Goal: Task Accomplishment & Management: Complete application form

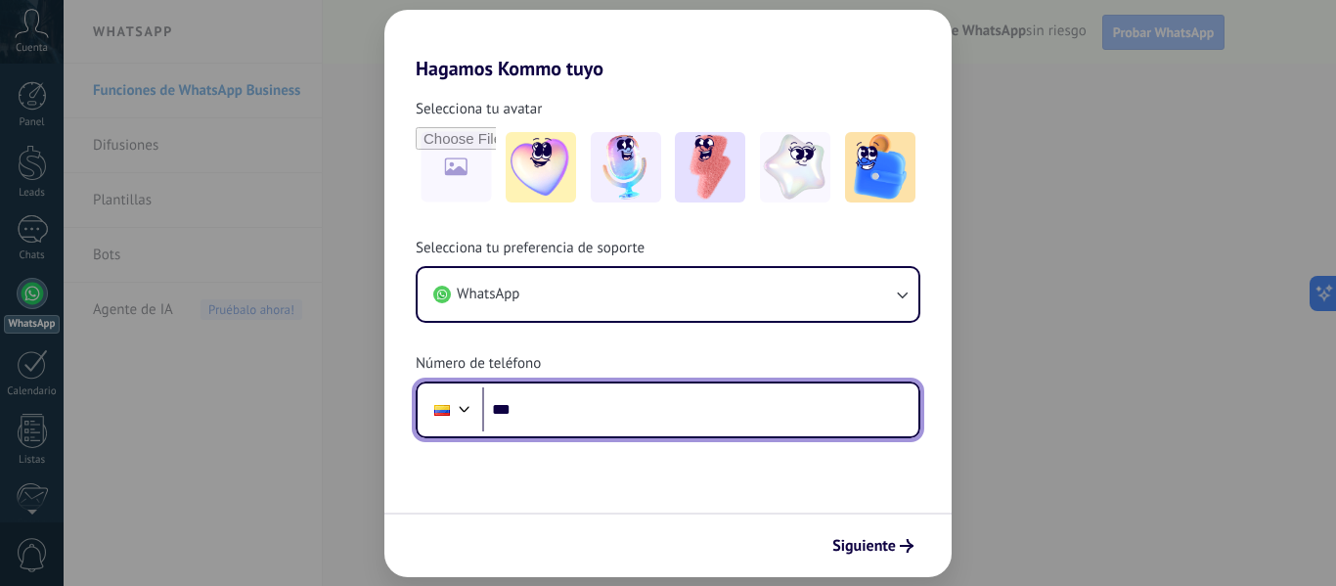
click at [632, 416] on input "***" at bounding box center [700, 409] width 436 height 45
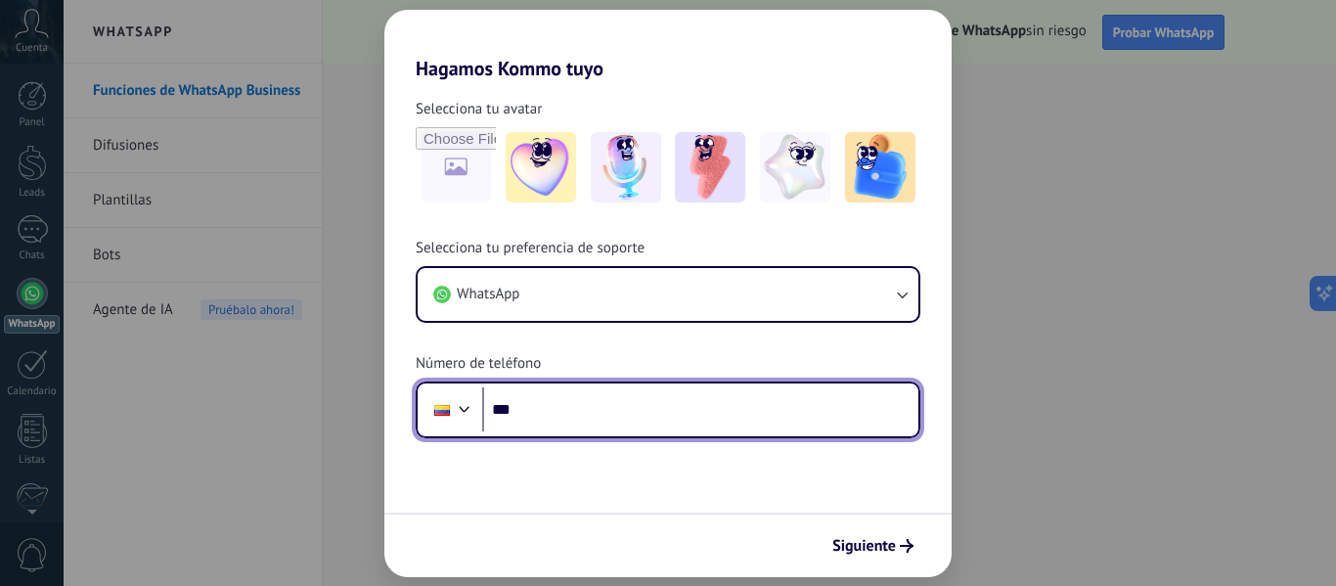
click at [565, 399] on input "***" at bounding box center [700, 409] width 436 height 45
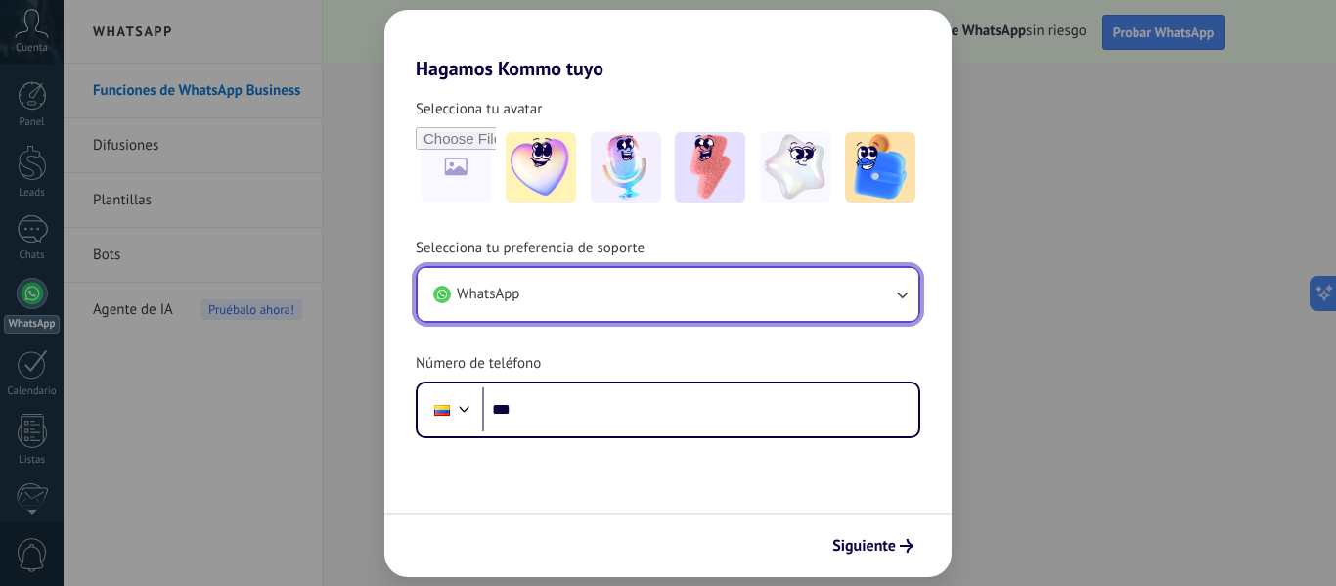
click at [532, 307] on button "WhatsApp" at bounding box center [668, 294] width 501 height 53
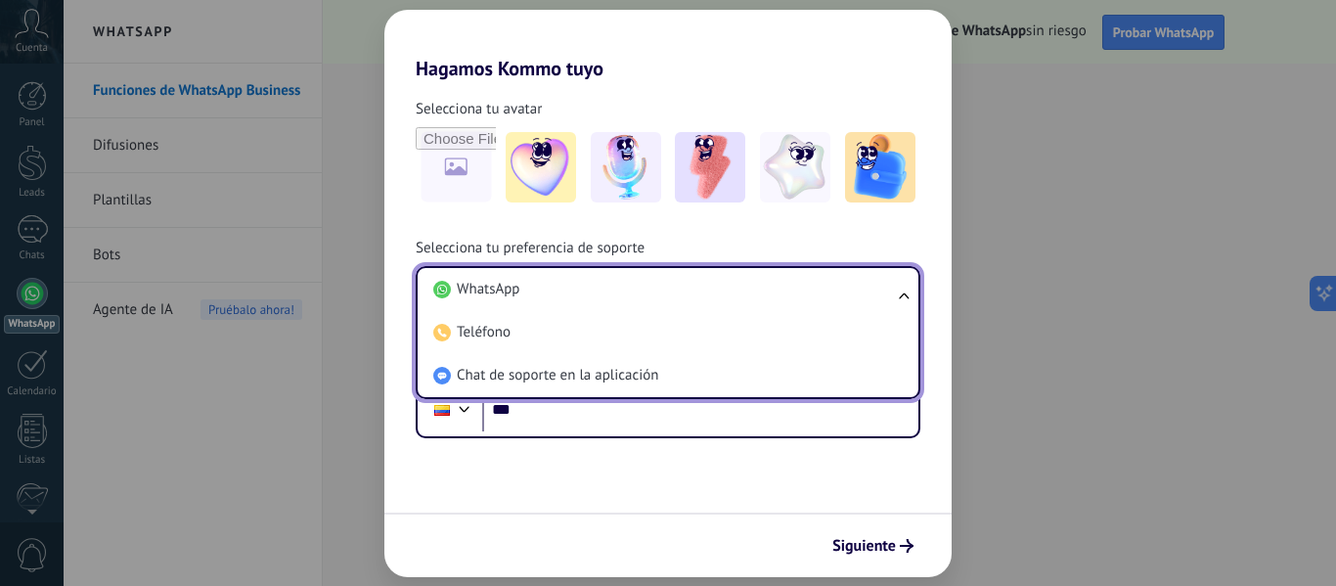
click at [532, 307] on li "WhatsApp" at bounding box center [663, 289] width 477 height 43
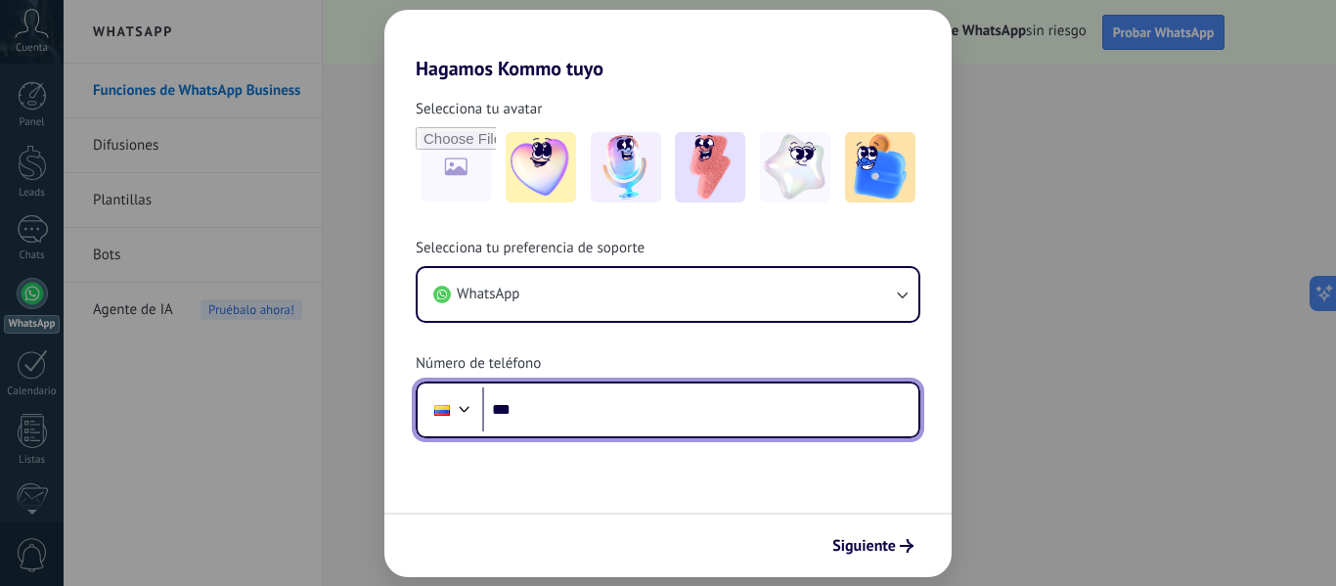
click at [556, 401] on input "***" at bounding box center [700, 409] width 436 height 45
paste input "tel"
click at [565, 401] on input "***" at bounding box center [700, 409] width 436 height 45
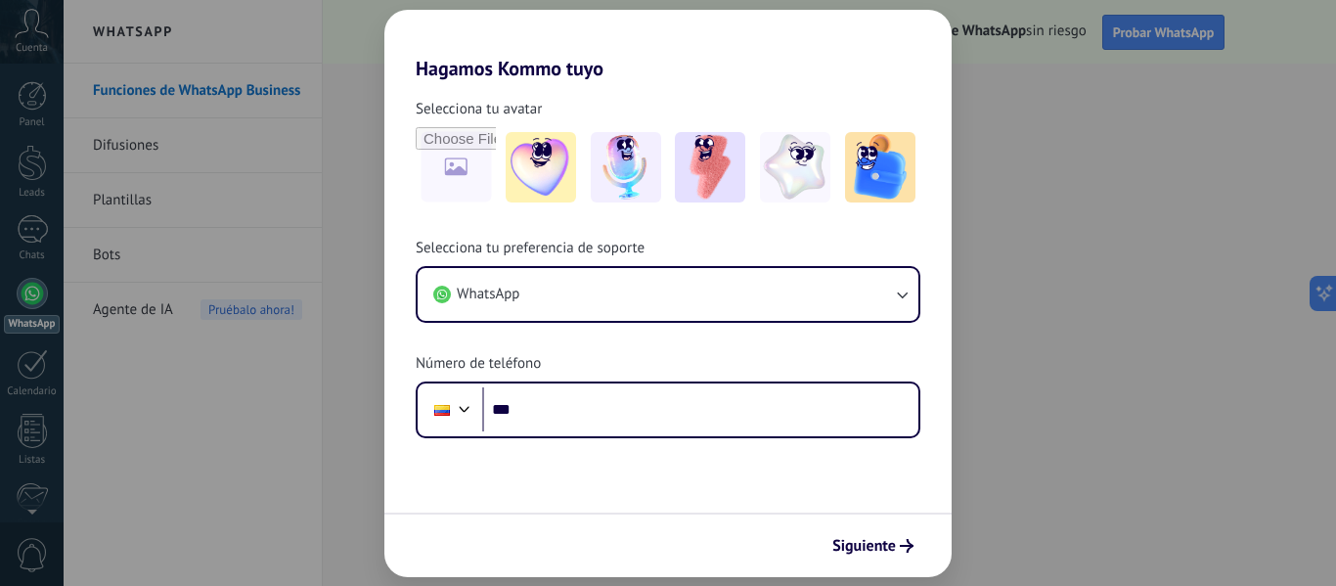
click at [1034, 149] on div "Hagamos Kommo tuyo Selecciona tu avatar Selecciona tu preferencia de soporte Wh…" at bounding box center [668, 293] width 1336 height 586
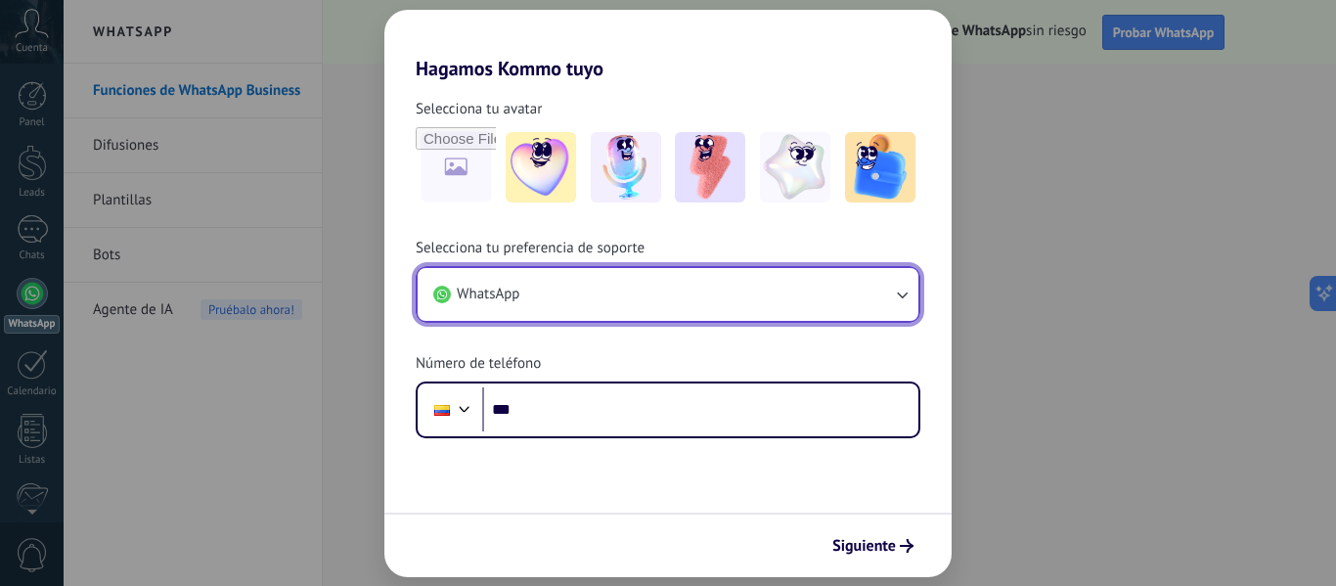
click at [812, 301] on button "WhatsApp" at bounding box center [668, 294] width 501 height 53
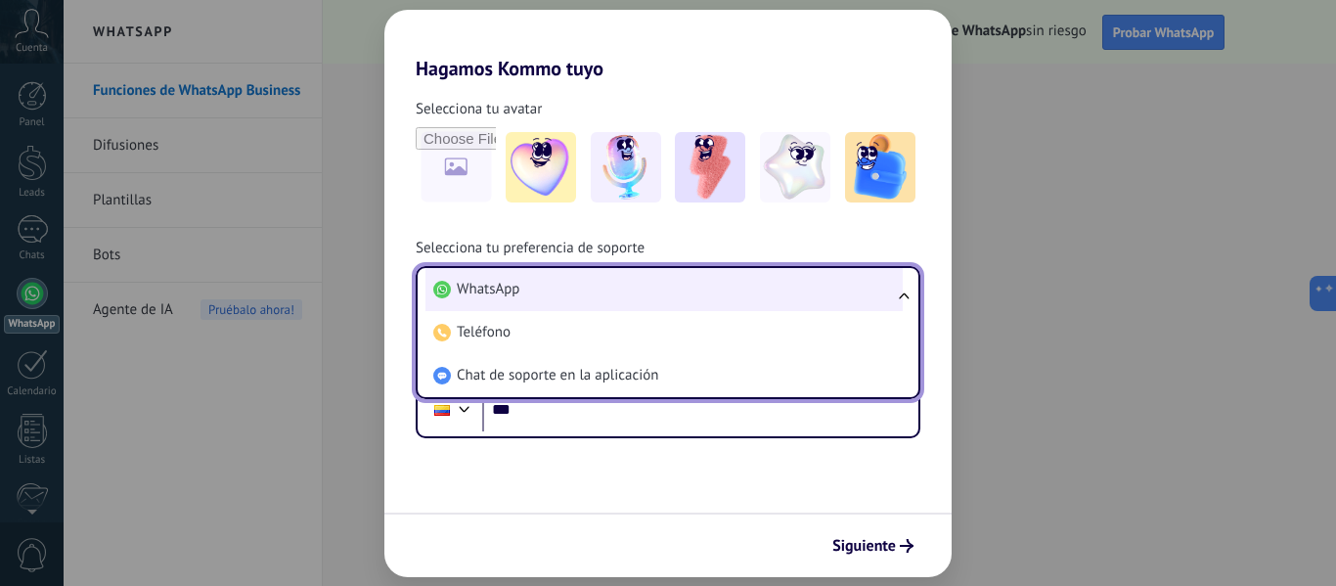
click at [548, 294] on li "WhatsApp" at bounding box center [663, 289] width 477 height 43
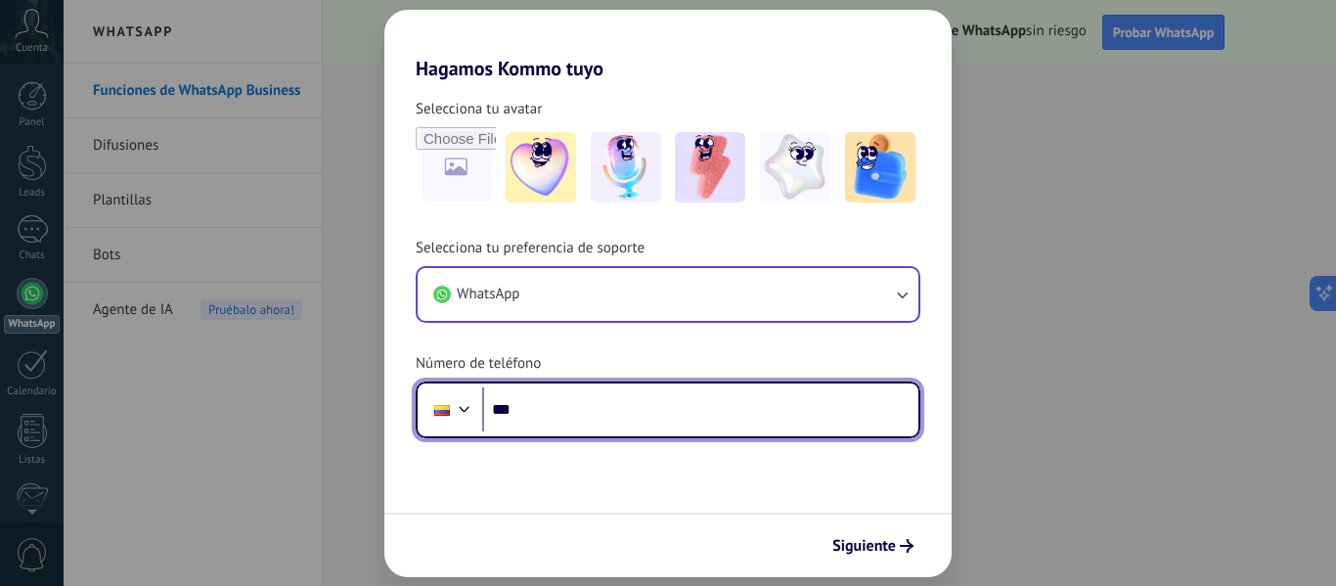
click at [597, 428] on input "***" at bounding box center [700, 409] width 436 height 45
click at [566, 421] on input "***" at bounding box center [700, 409] width 436 height 45
paste input "**********"
type input "**********"
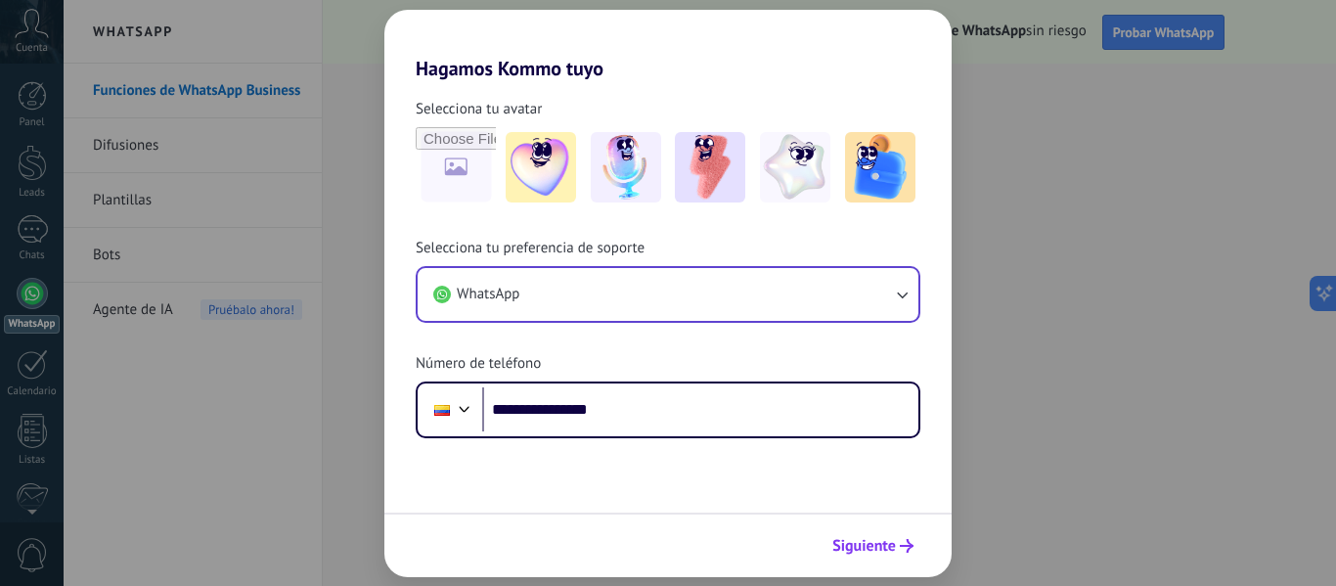
click at [872, 551] on span "Siguiente" at bounding box center [864, 546] width 64 height 14
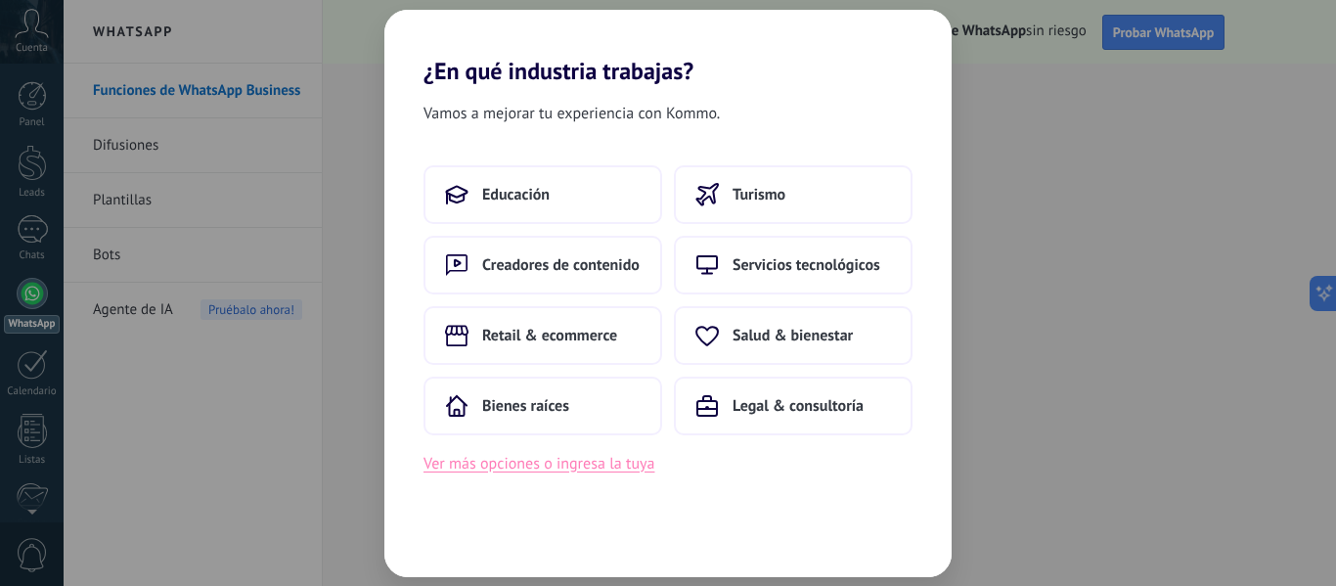
click at [546, 466] on button "Ver más opciones o ingresa la tuya" at bounding box center [538, 463] width 231 height 25
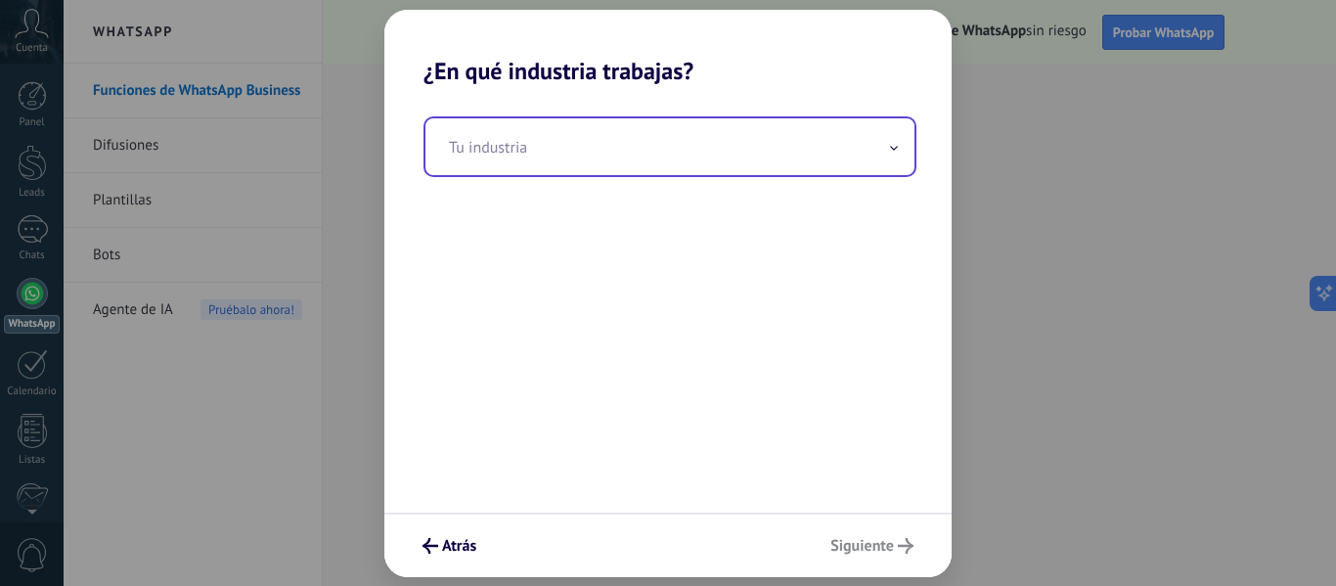
click at [558, 157] on input "text" at bounding box center [669, 146] width 489 height 57
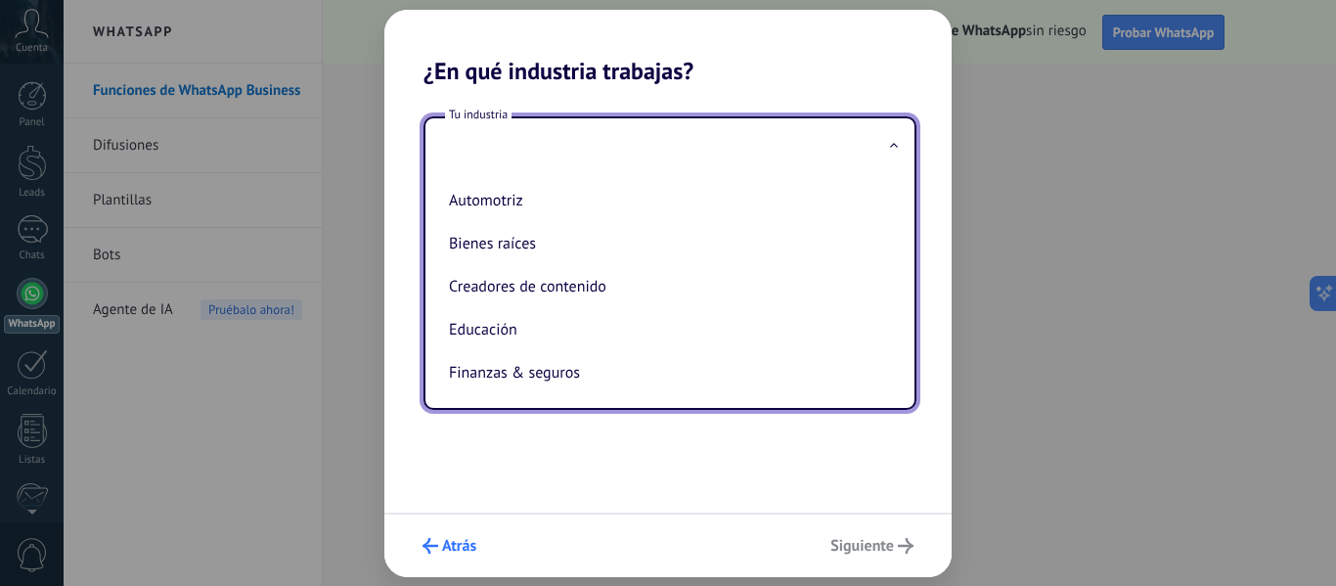
click at [466, 539] on span "Atrás" at bounding box center [459, 546] width 34 height 14
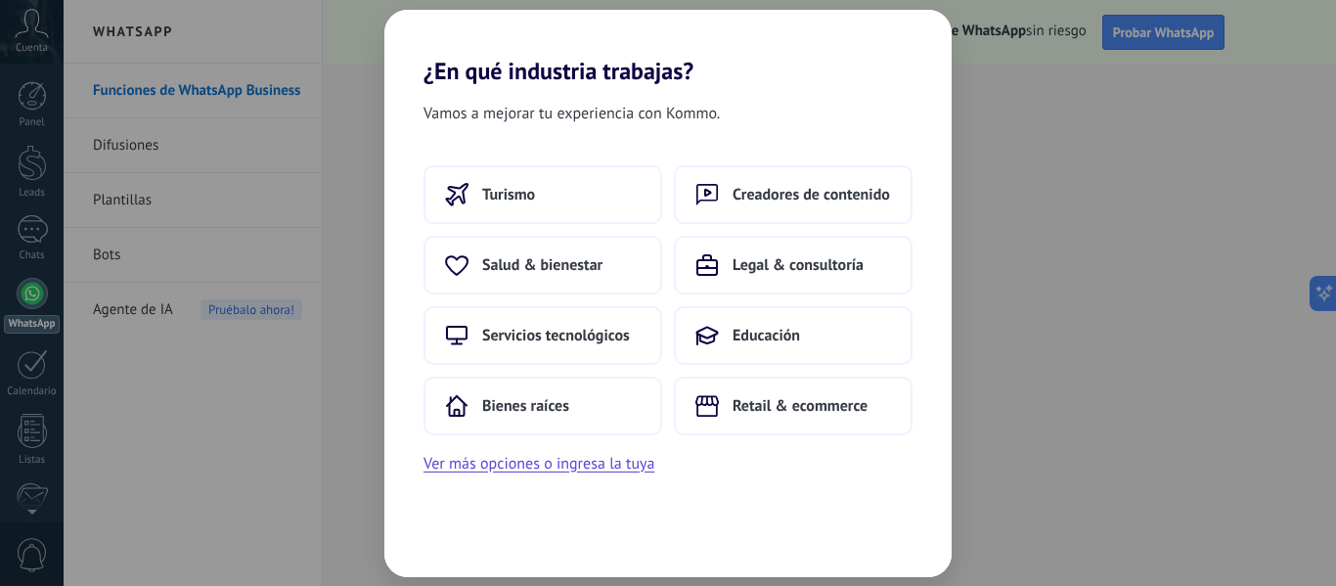
click at [1102, 104] on div "¿En qué industria trabajas? Vamos a mejorar tu experiencia con Kommo. Turismo C…" at bounding box center [668, 293] width 1336 height 586
click at [543, 464] on button "Ver más opciones o ingresa la tuya" at bounding box center [538, 463] width 231 height 25
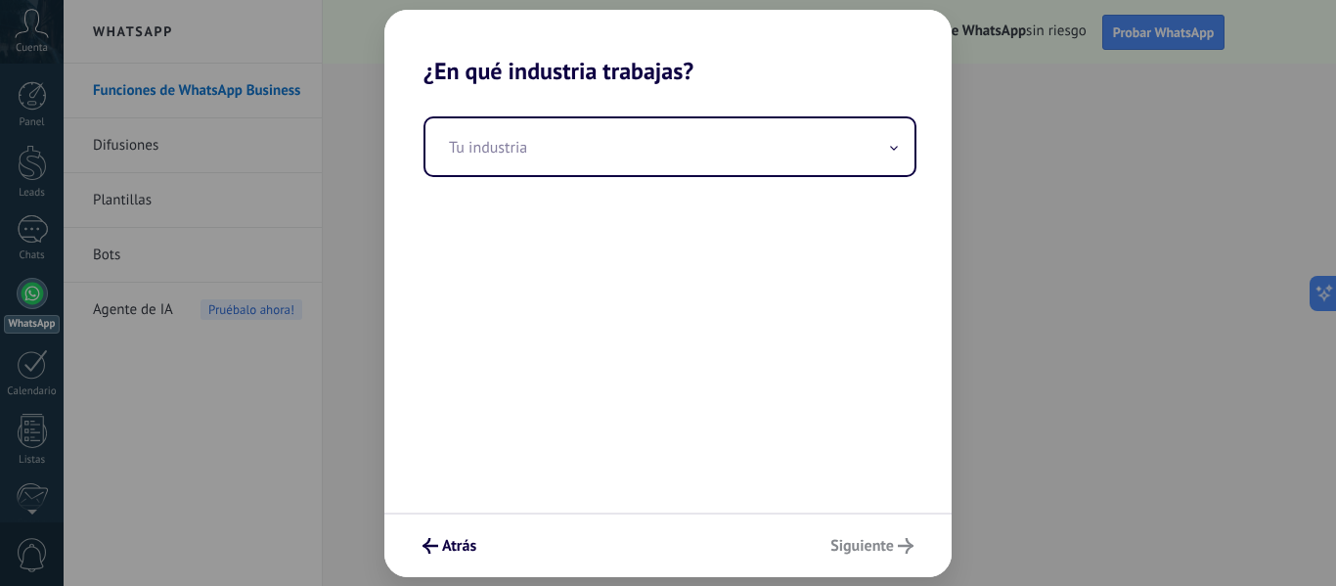
drag, startPoint x: 883, startPoint y: 555, endPoint x: 858, endPoint y: 529, distance: 36.0
click at [876, 546] on div "Atrás Siguiente" at bounding box center [667, 544] width 567 height 65
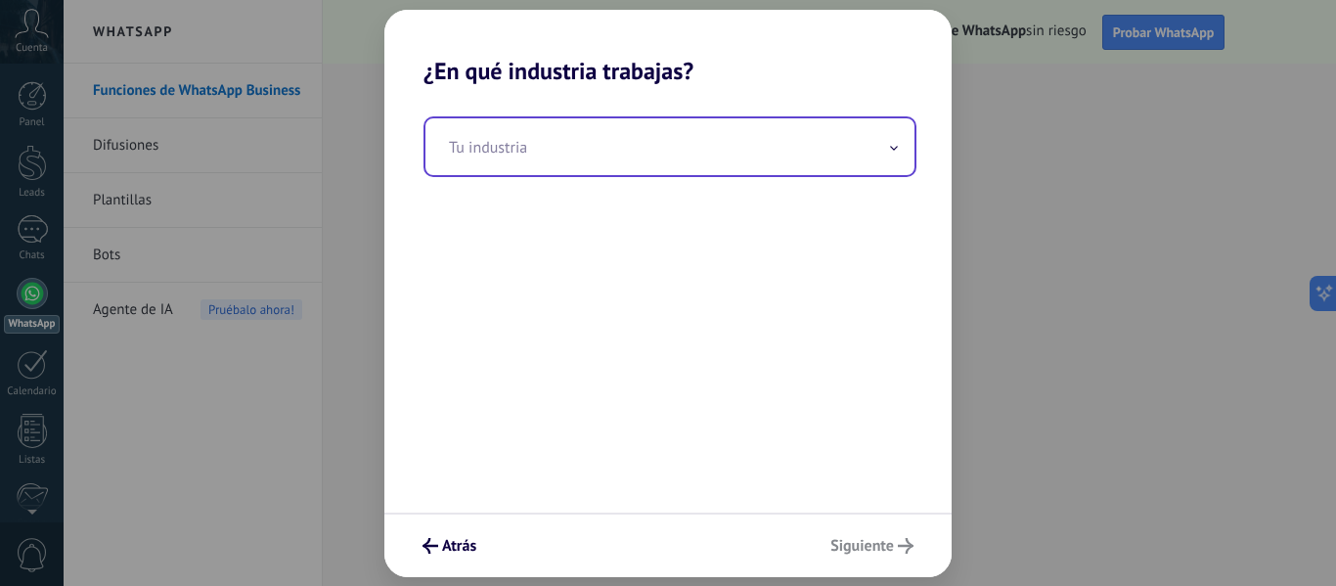
click at [644, 151] on input "text" at bounding box center [669, 146] width 489 height 57
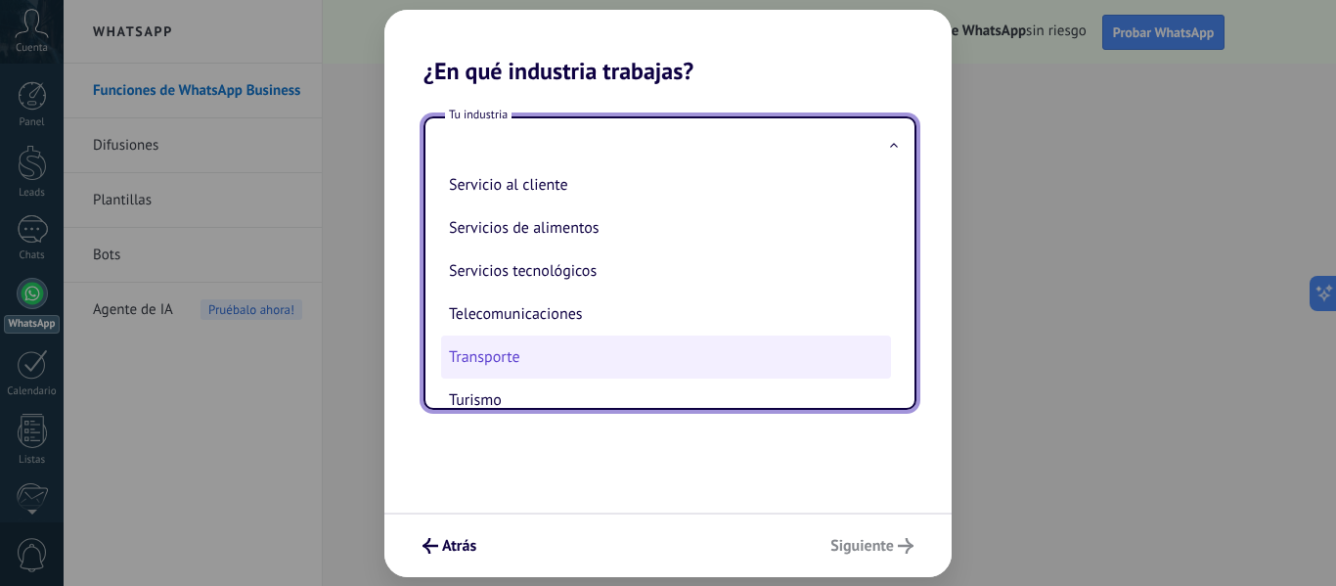
scroll to position [518, 0]
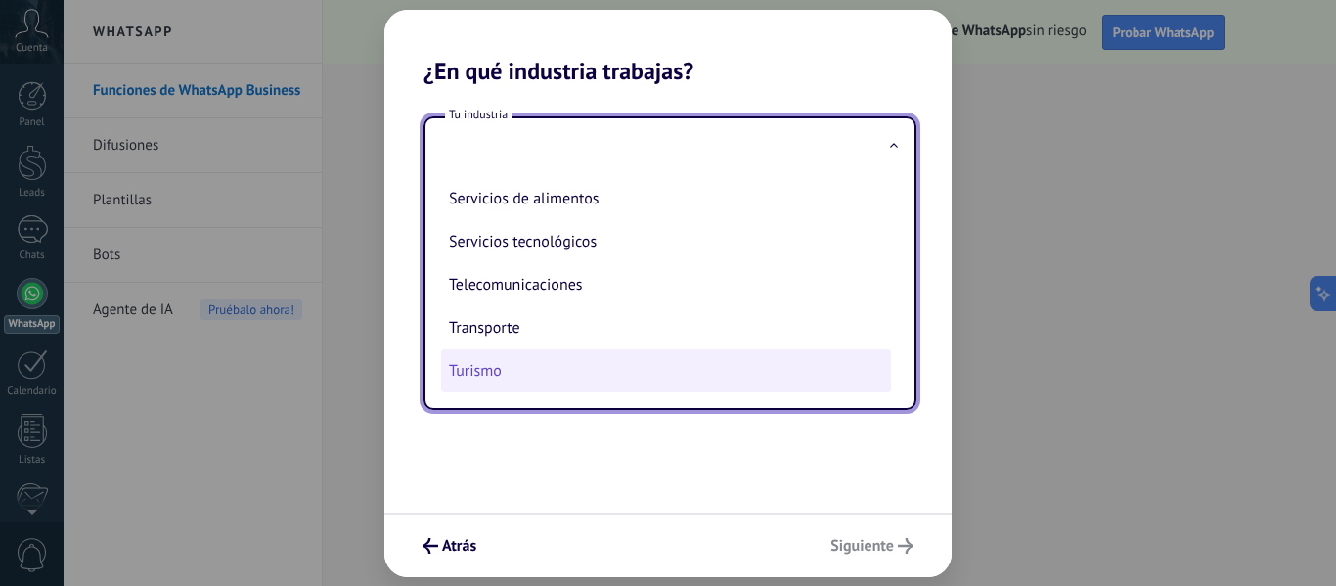
drag, startPoint x: 565, startPoint y: 378, endPoint x: 644, endPoint y: 378, distance: 79.2
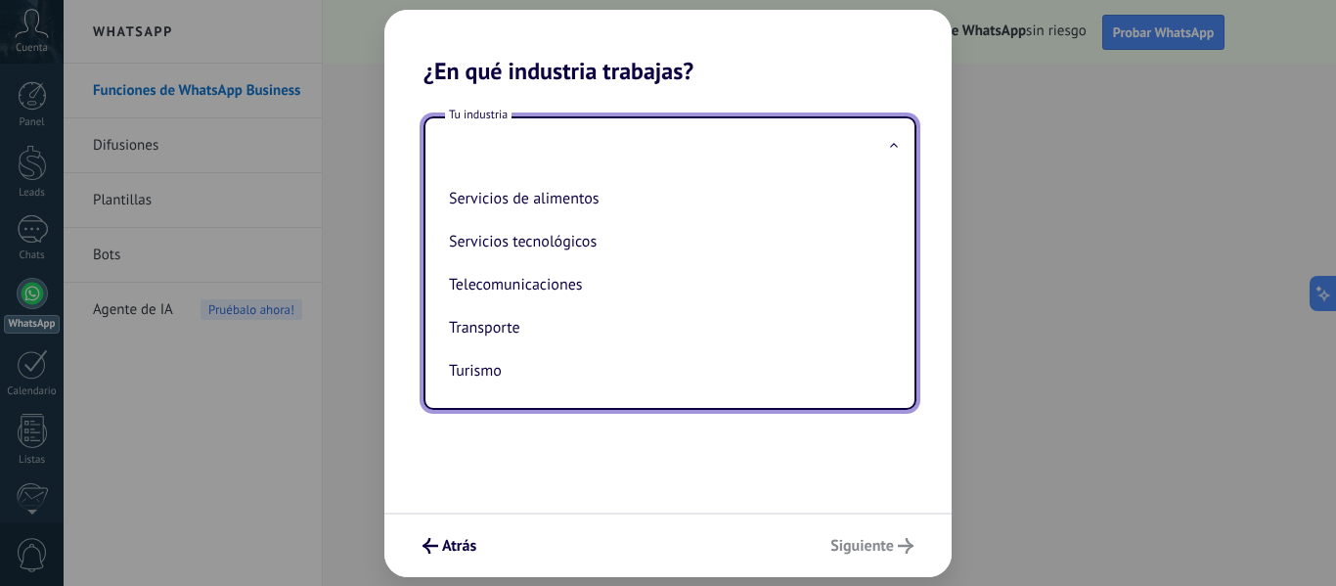
click at [565, 378] on li "Turismo" at bounding box center [666, 370] width 450 height 43
type input "*******"
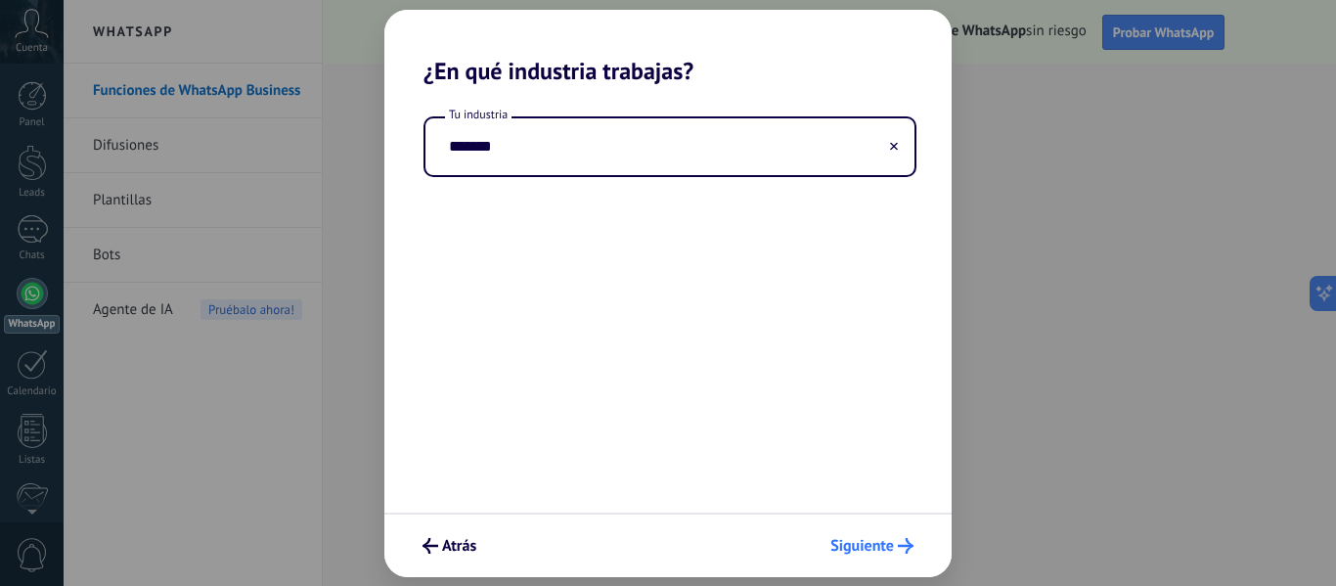
click at [910, 542] on icon "submit" at bounding box center [906, 546] width 16 height 16
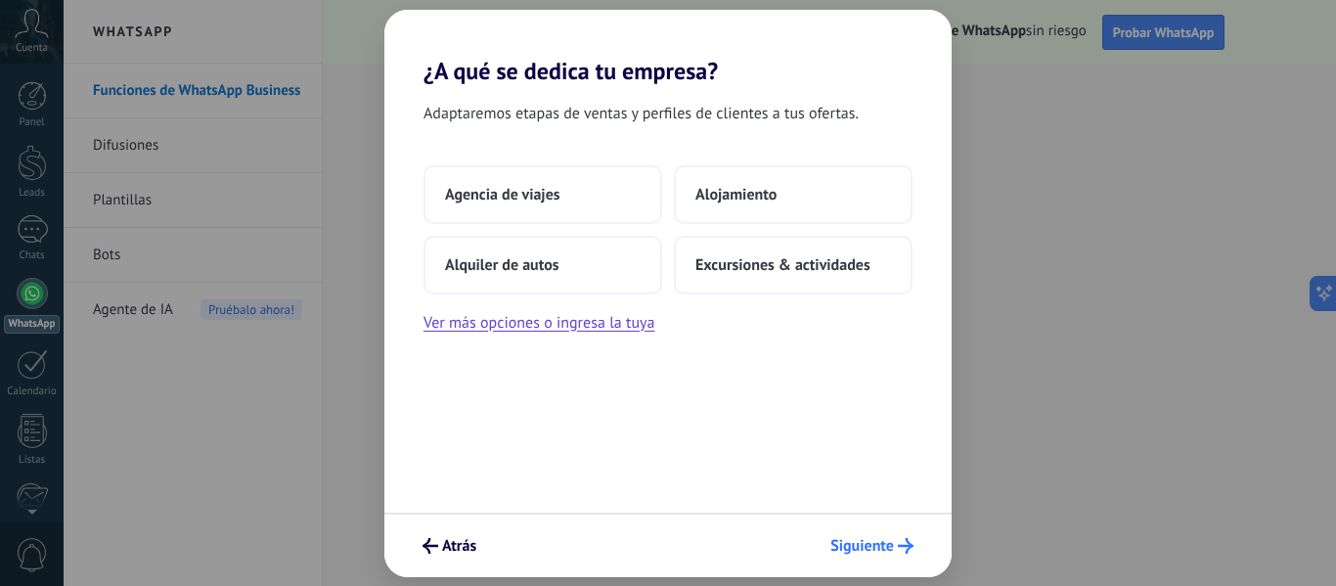
click at [903, 558] on button "Siguiente" at bounding box center [872, 545] width 101 height 33
click at [577, 162] on div "Adaptaremos etapas de ventas y perfiles de clientes a tus ofertas. Agencia de v…" at bounding box center [667, 298] width 567 height 427
click at [575, 232] on div "Agencia de viajes Alojamiento Alquiler de autos Excursiones & actividades" at bounding box center [667, 229] width 489 height 129
click at [563, 192] on button "Agencia de viajes" at bounding box center [542, 194] width 239 height 59
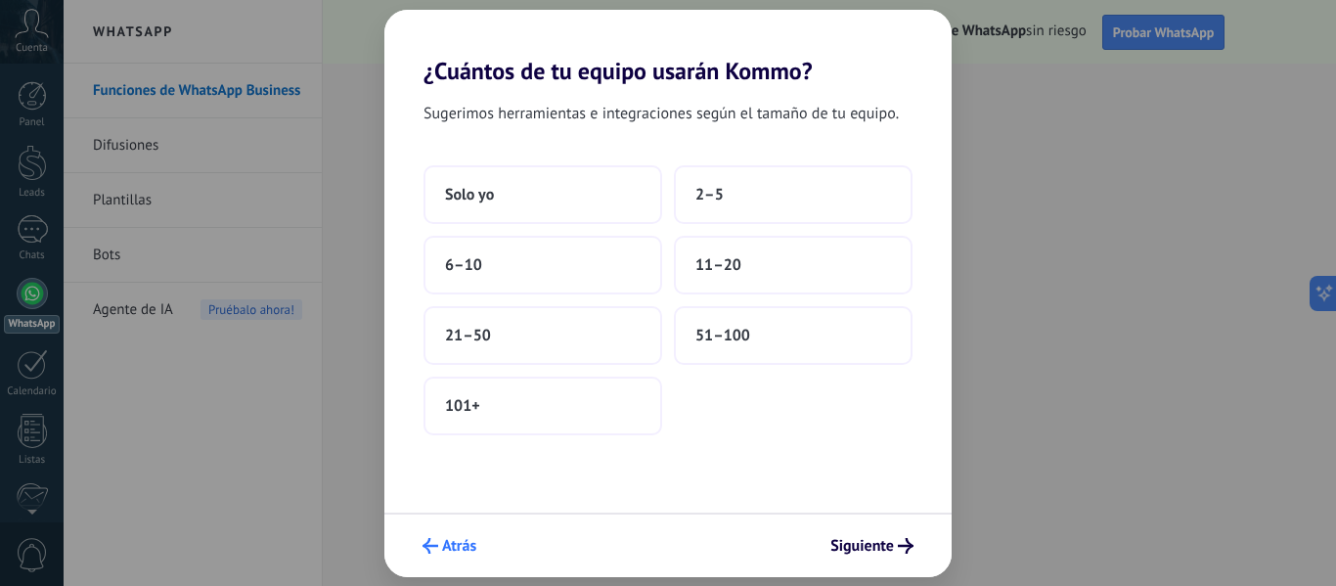
click at [478, 558] on button "Atrás" at bounding box center [449, 545] width 71 height 33
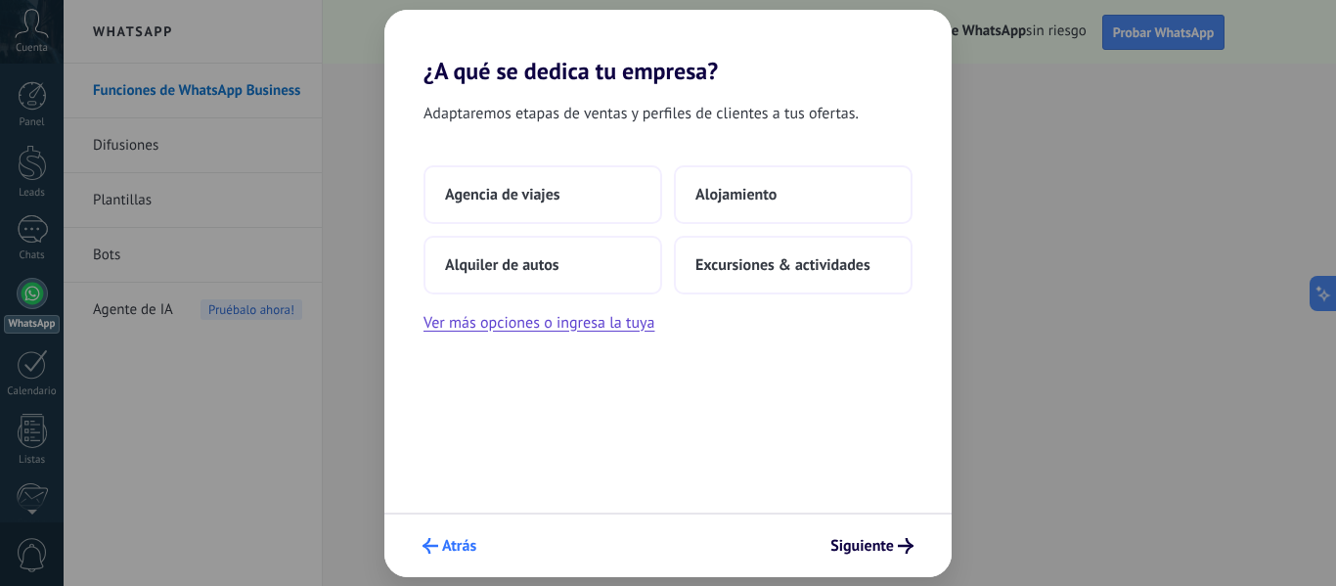
click at [474, 553] on span "Atrás" at bounding box center [459, 546] width 34 height 14
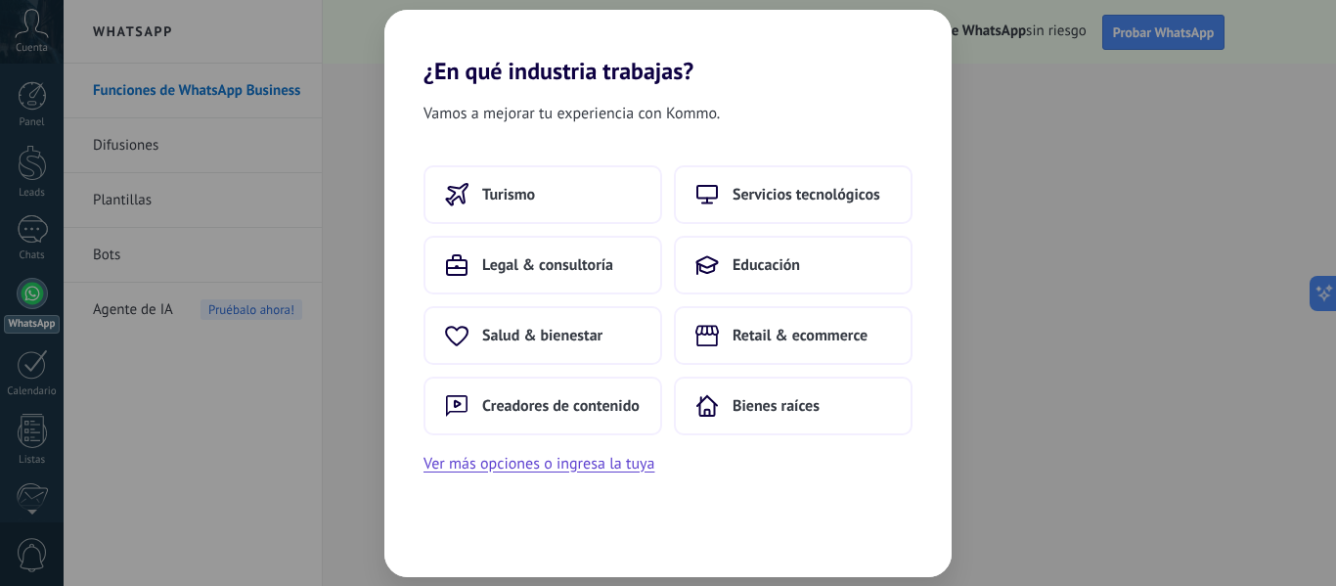
drag, startPoint x: 689, startPoint y: 65, endPoint x: 1069, endPoint y: 169, distance: 393.6
click at [689, 64] on h2 "¿En qué industria trabajas?" at bounding box center [667, 47] width 567 height 75
drag, startPoint x: 1100, startPoint y: 171, endPoint x: 1064, endPoint y: 166, distance: 36.5
click at [1095, 169] on div "¿En qué industria trabajas? Vamos a mejorar tu experiencia con Kommo. Turismo S…" at bounding box center [668, 293] width 1336 height 586
click at [538, 465] on button "Ver más opciones o ingresa la tuya" at bounding box center [538, 463] width 231 height 25
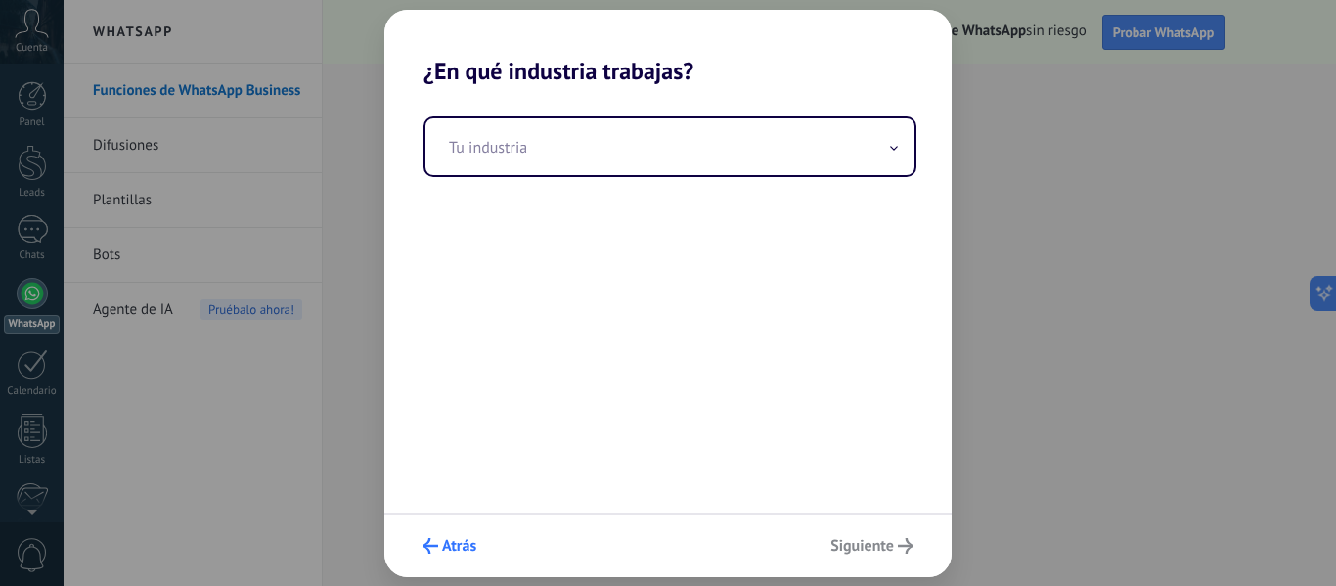
click at [442, 543] on span "Atrás" at bounding box center [459, 546] width 34 height 14
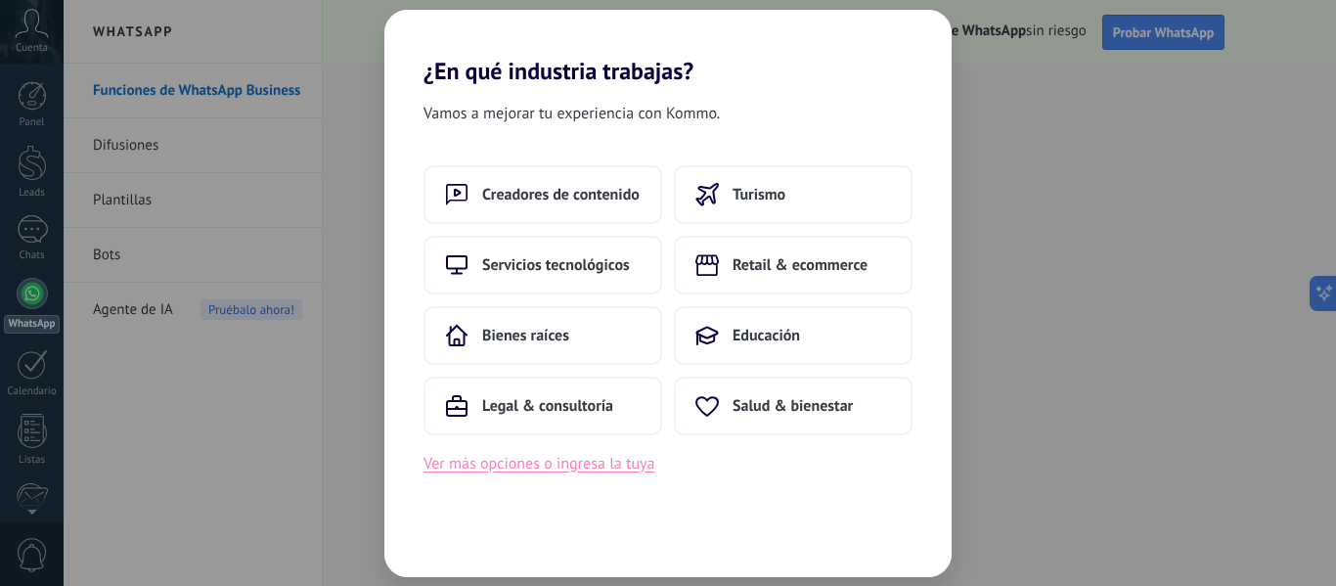
click at [469, 471] on button "Ver más opciones o ingresa la tuya" at bounding box center [538, 463] width 231 height 25
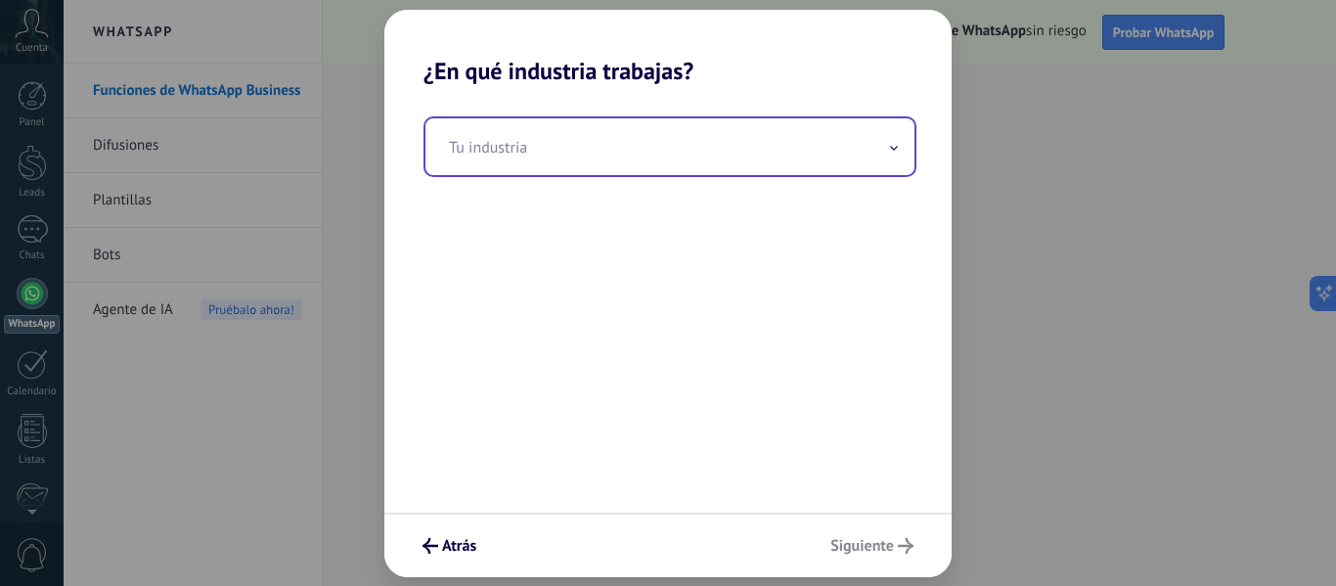
click at [573, 147] on input "text" at bounding box center [669, 146] width 489 height 57
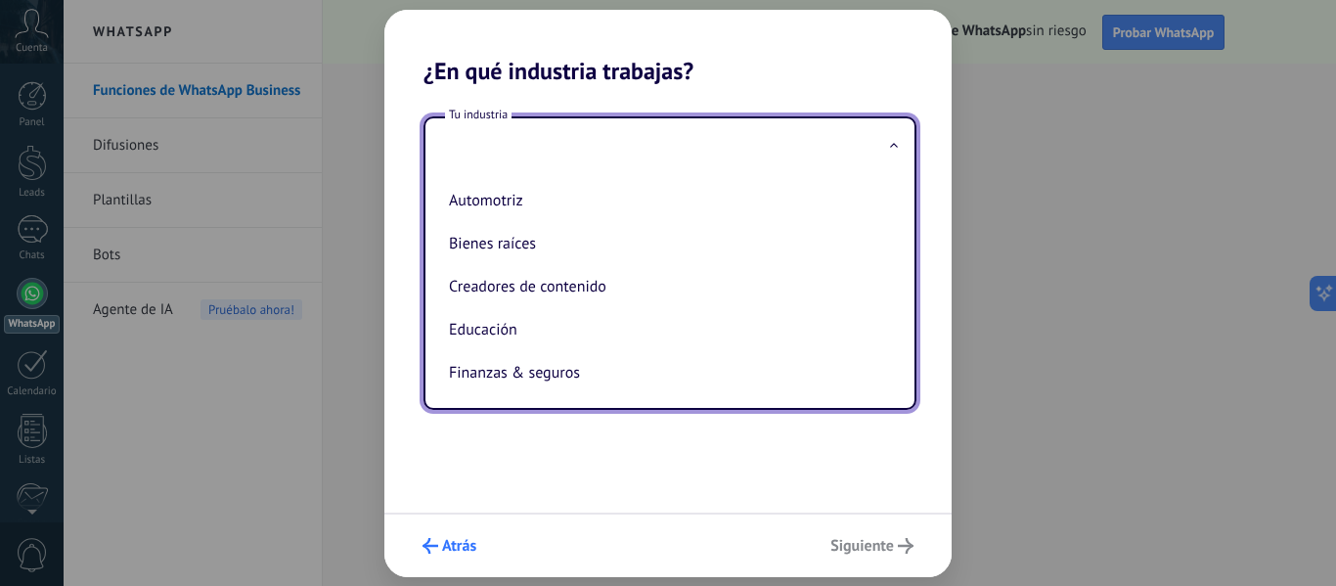
click at [485, 545] on button "Atrás" at bounding box center [449, 545] width 71 height 33
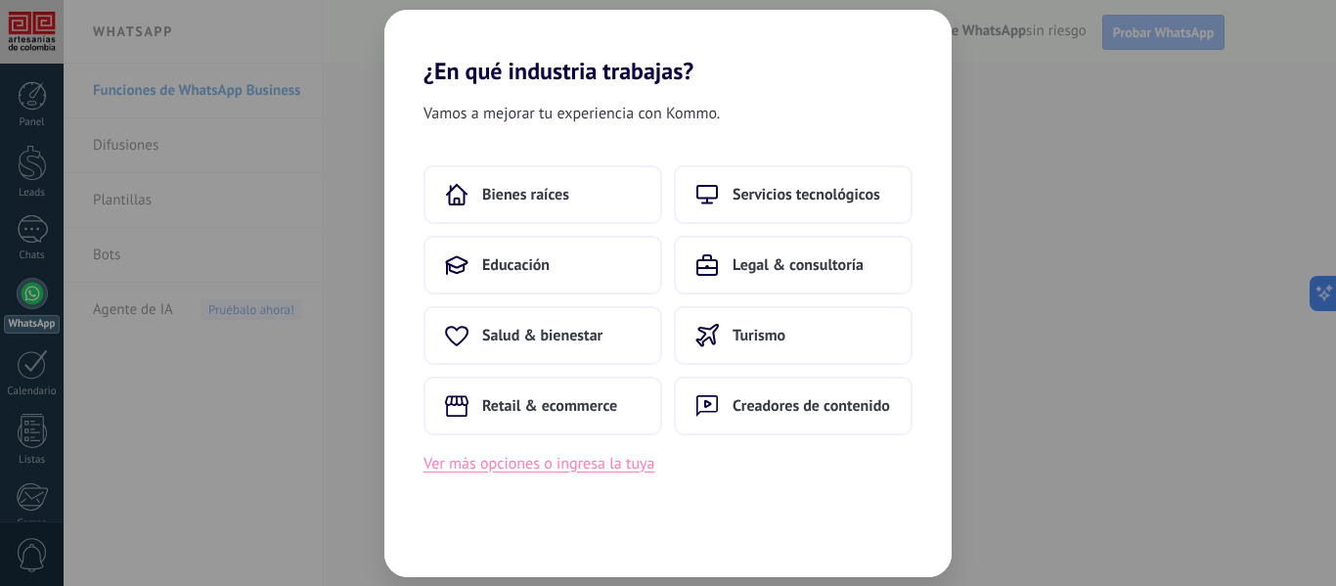
click at [615, 466] on button "Ver más opciones o ingresa la tuya" at bounding box center [538, 463] width 231 height 25
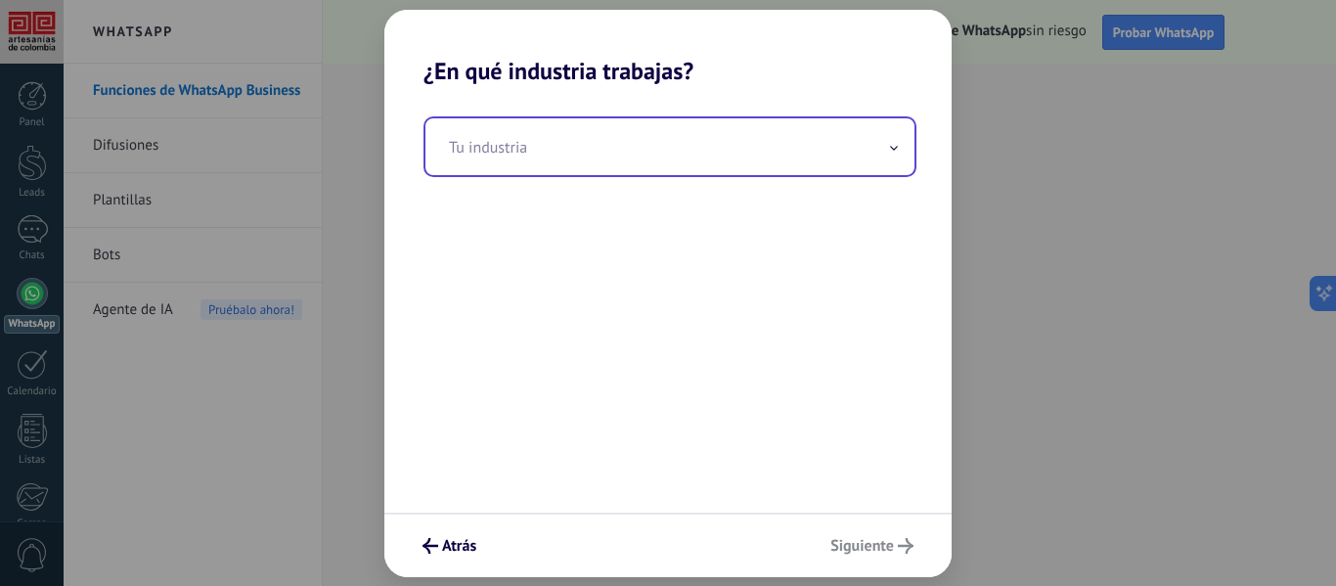
click at [524, 148] on input "text" at bounding box center [669, 146] width 489 height 57
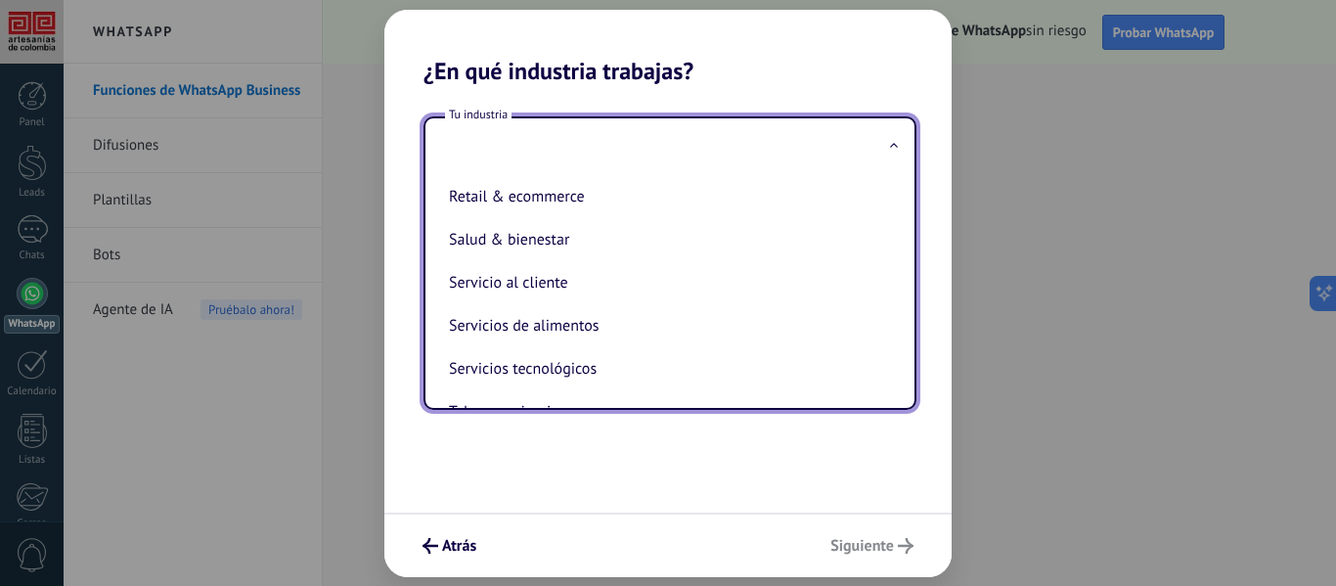
scroll to position [518, 0]
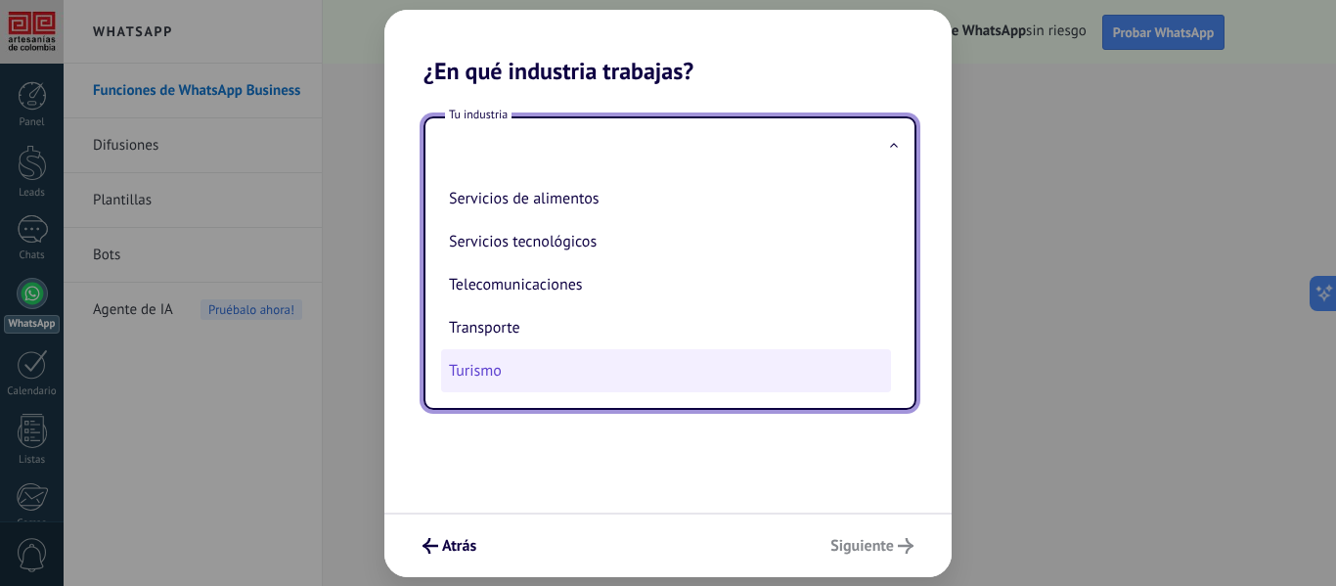
click at [524, 357] on li "Turismo" at bounding box center [666, 370] width 450 height 43
type input "*******"
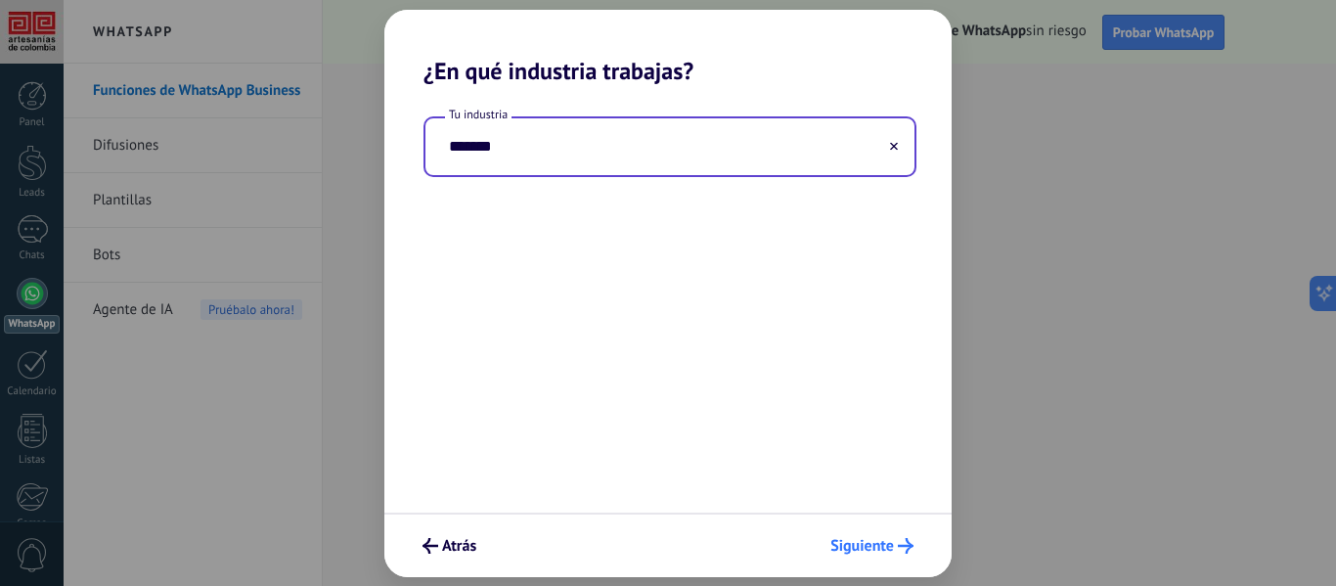
click at [889, 532] on button "Siguiente" at bounding box center [872, 545] width 101 height 33
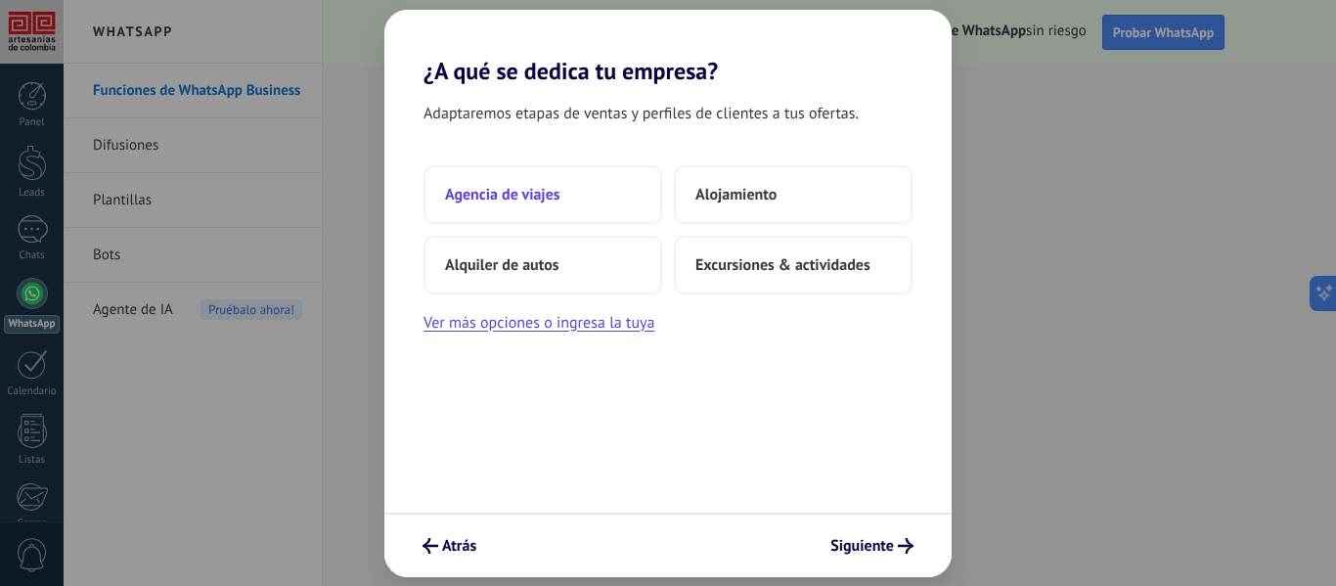
click at [547, 198] on span "Agencia de viajes" at bounding box center [502, 195] width 115 height 20
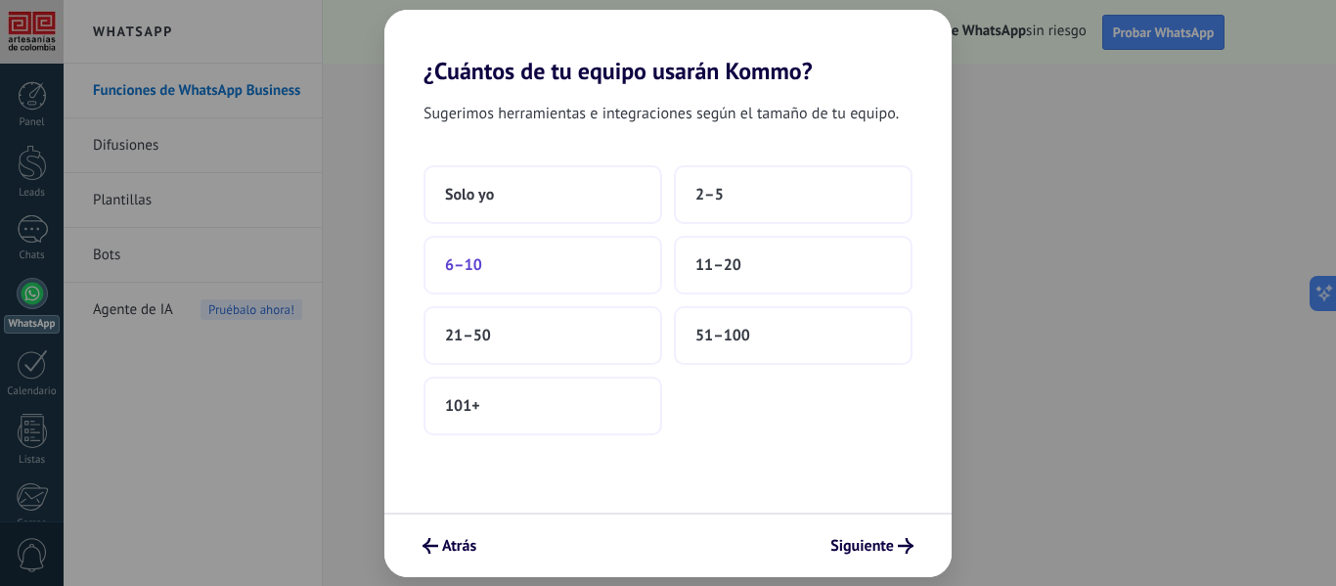
scroll to position [0, 0]
click at [499, 208] on button "Solo yo" at bounding box center [542, 194] width 239 height 59
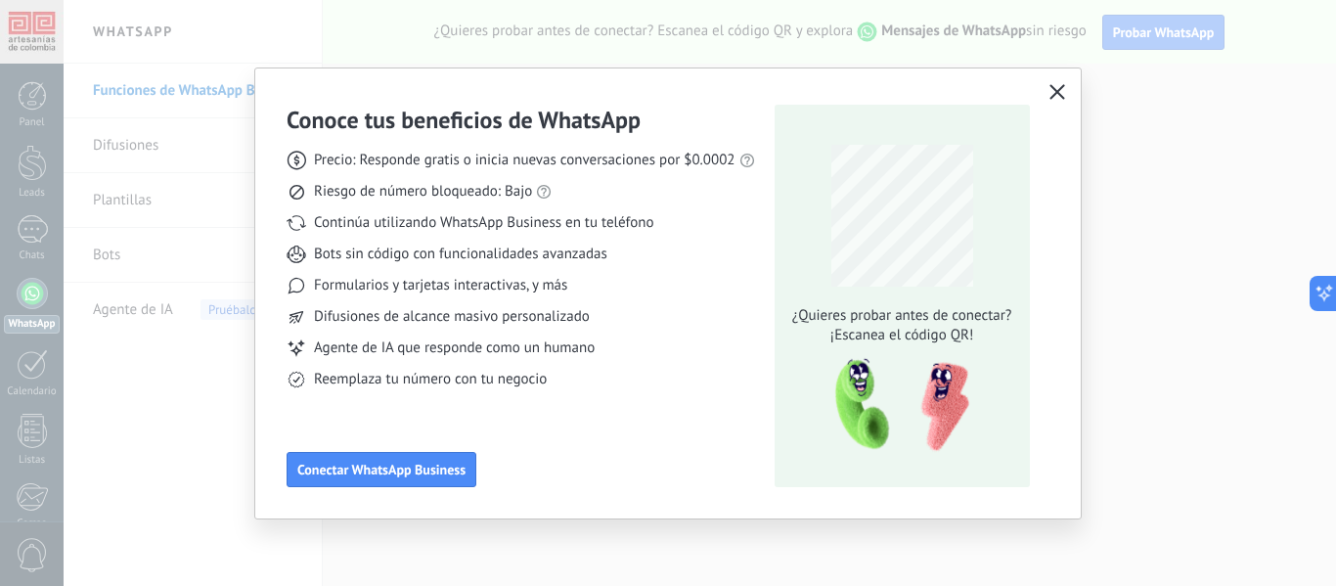
click at [1050, 91] on icon "button" at bounding box center [1057, 92] width 16 height 16
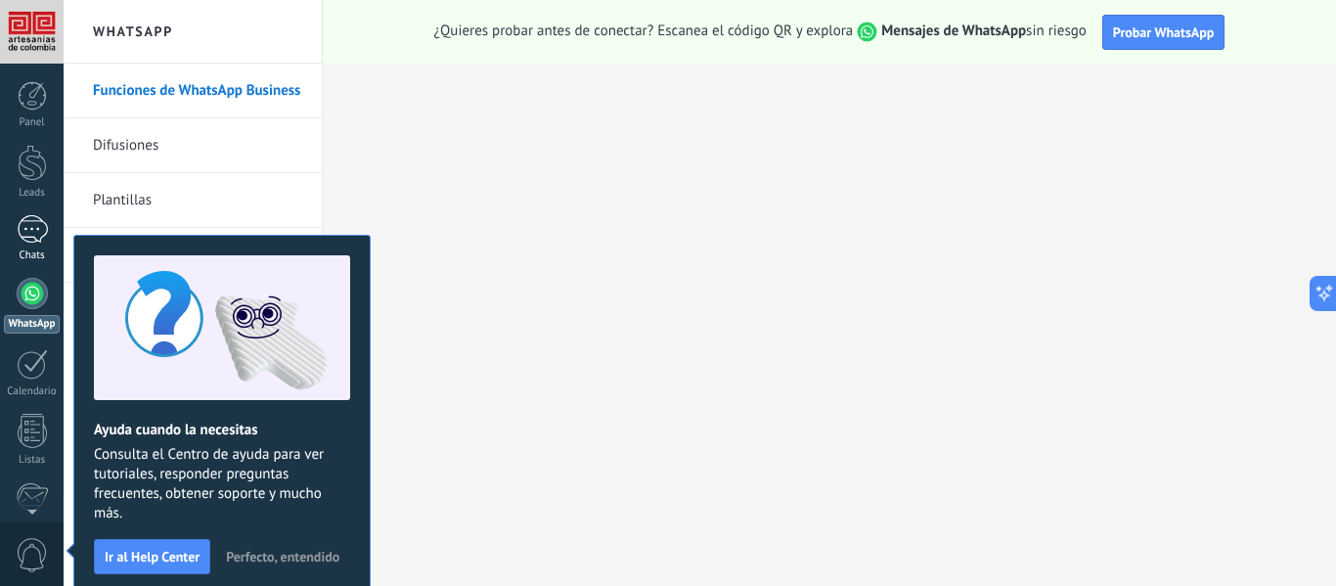
click at [35, 244] on link "Chats" at bounding box center [32, 238] width 64 height 47
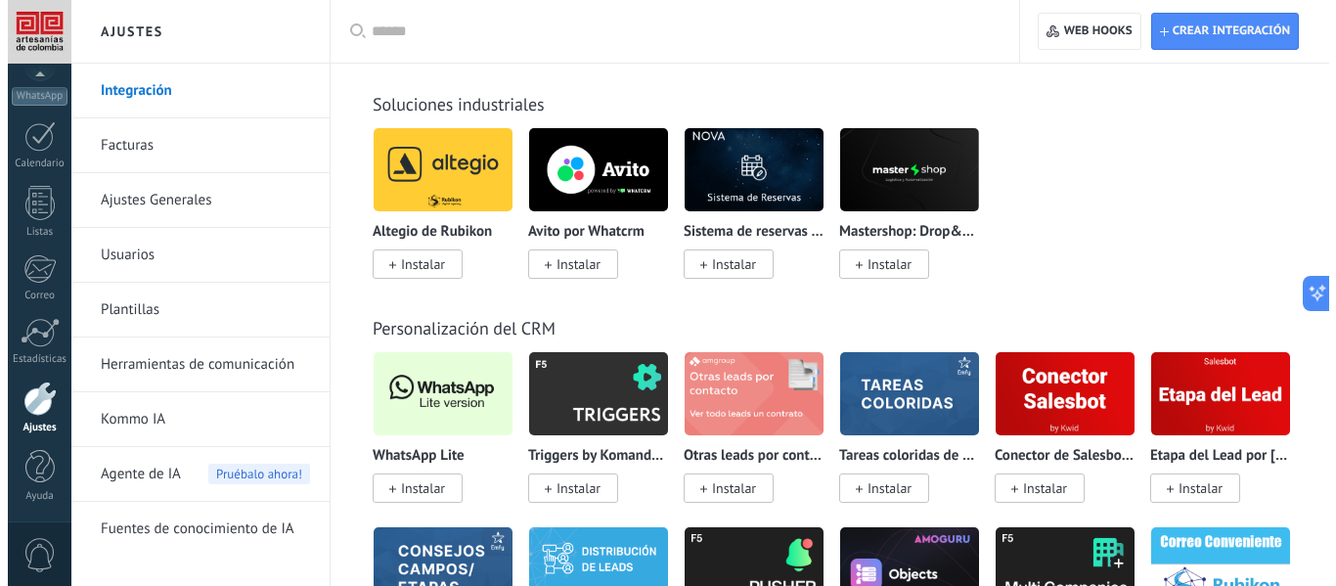
scroll to position [685, 0]
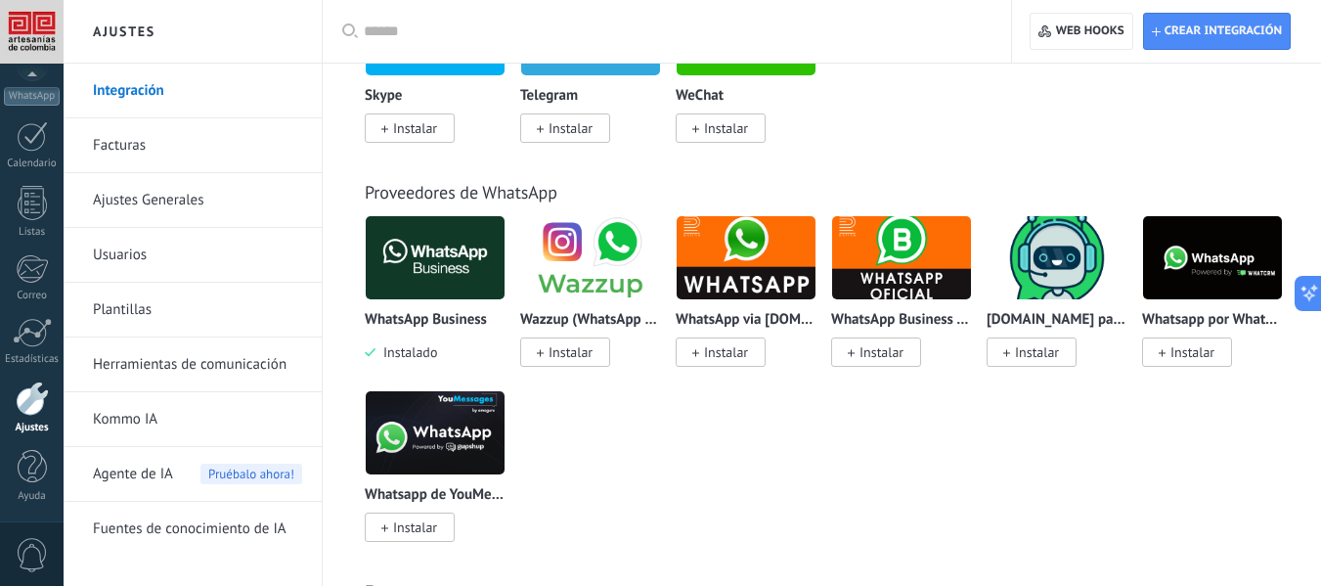
click at [34, 557] on span "0" at bounding box center [32, 555] width 33 height 34
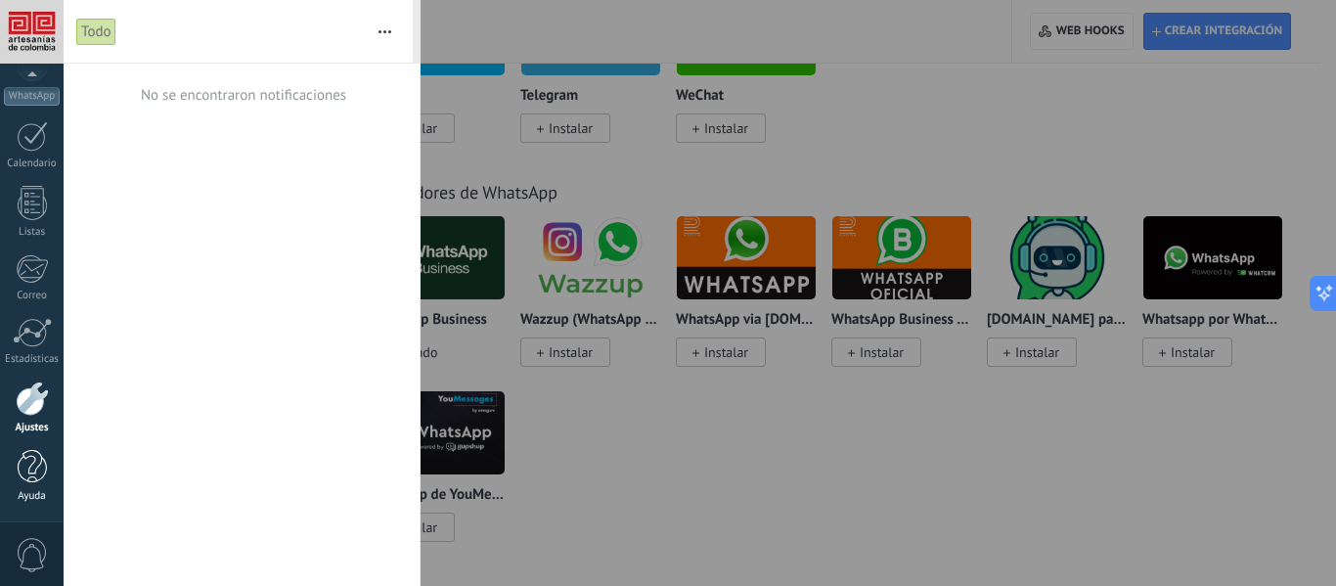
click at [33, 491] on div "Ayuda" at bounding box center [32, 496] width 57 height 13
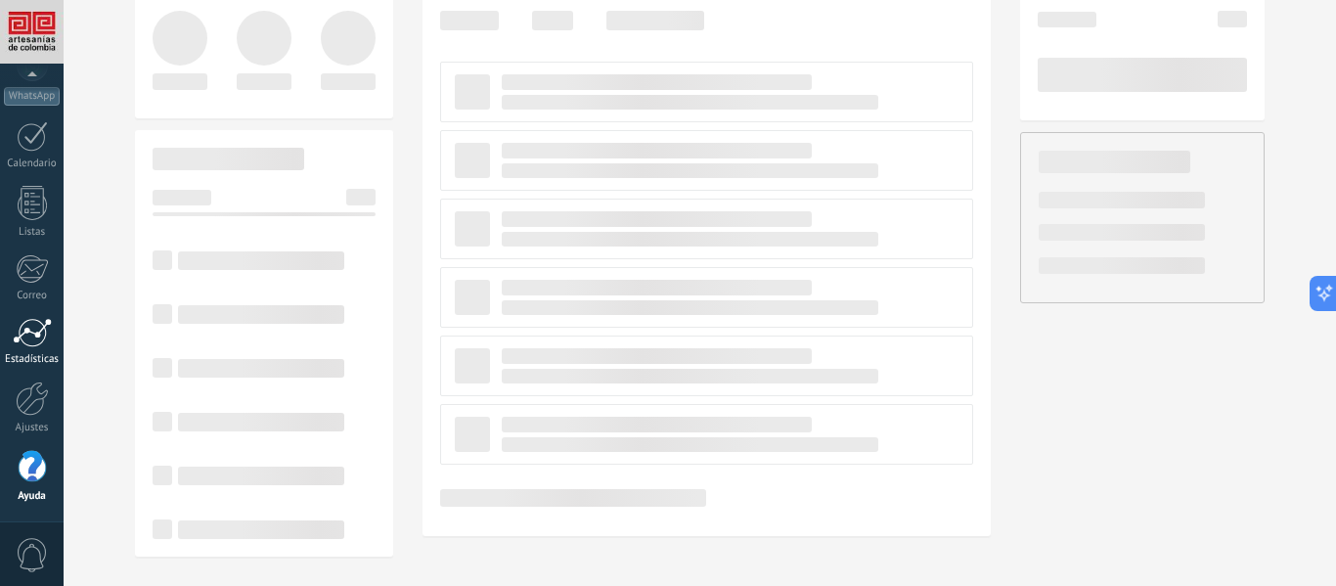
click at [35, 329] on div at bounding box center [32, 332] width 39 height 29
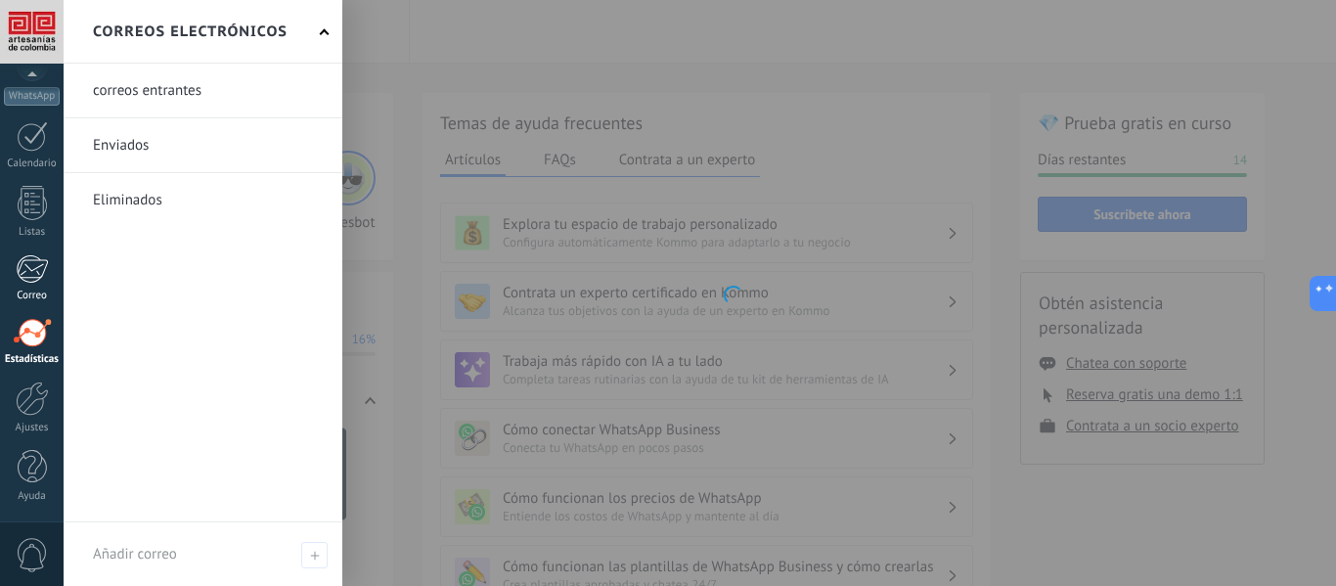
click at [33, 273] on div at bounding box center [32, 268] width 32 height 29
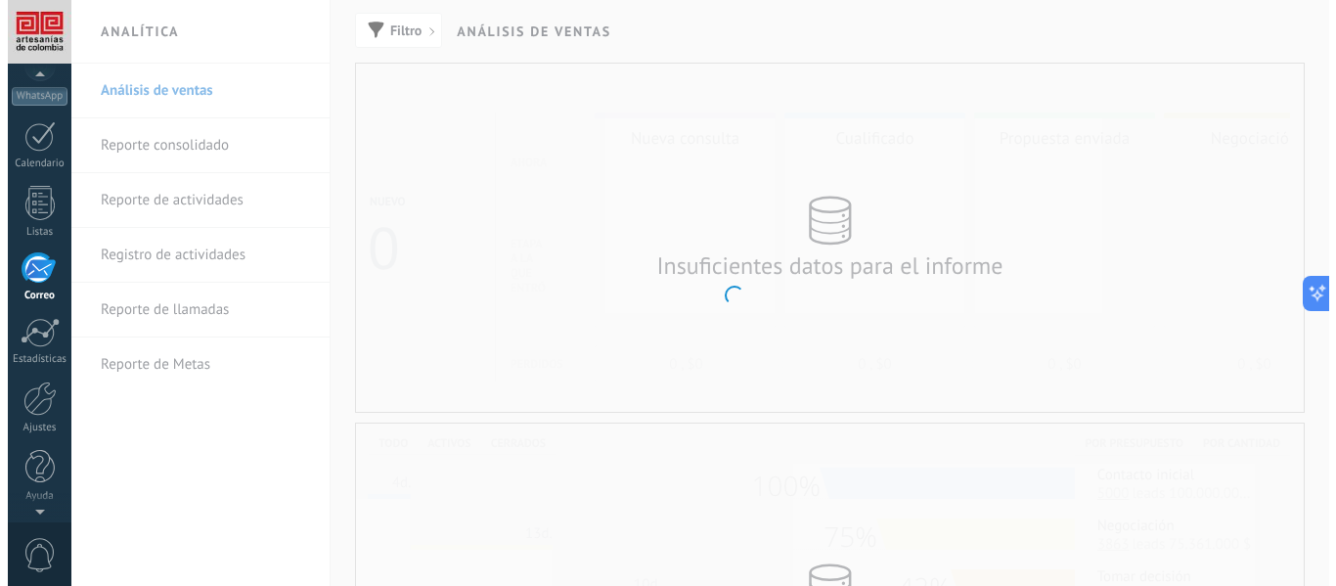
scroll to position [190, 0]
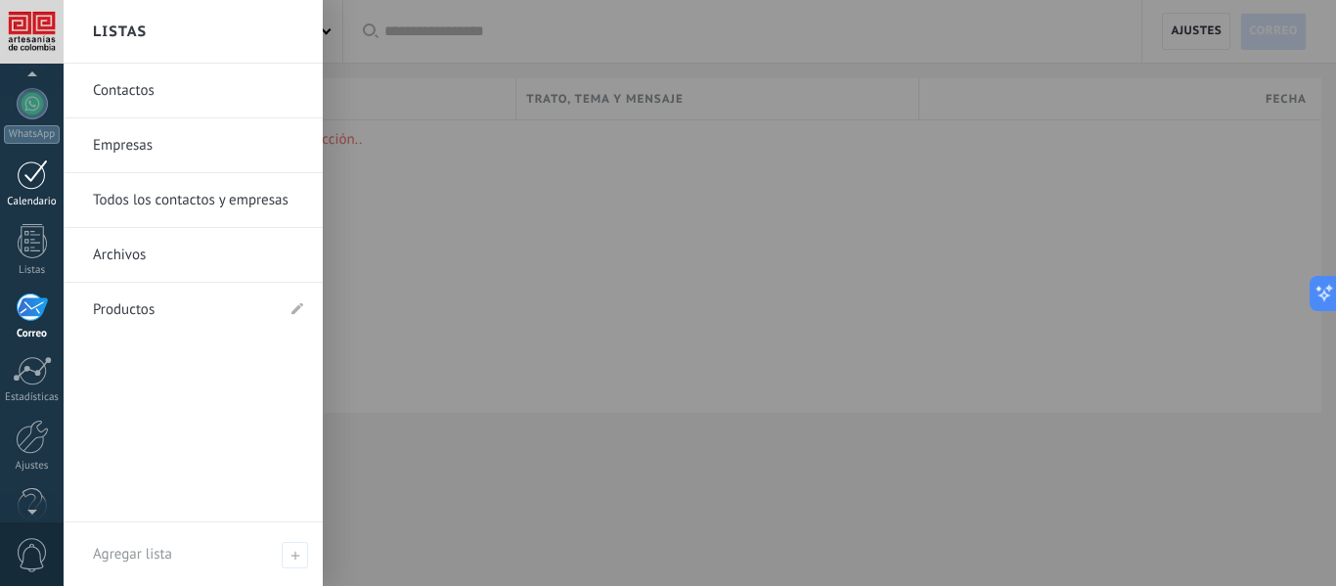
click at [33, 177] on div at bounding box center [32, 174] width 31 height 30
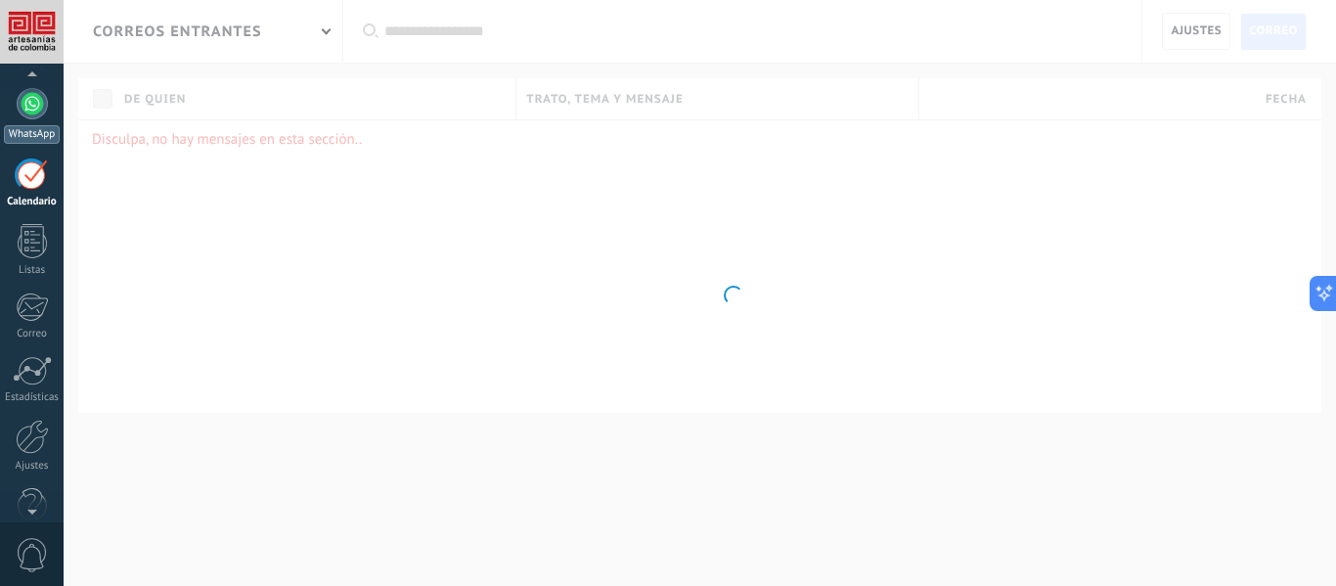
click at [34, 105] on div at bounding box center [32, 103] width 31 height 31
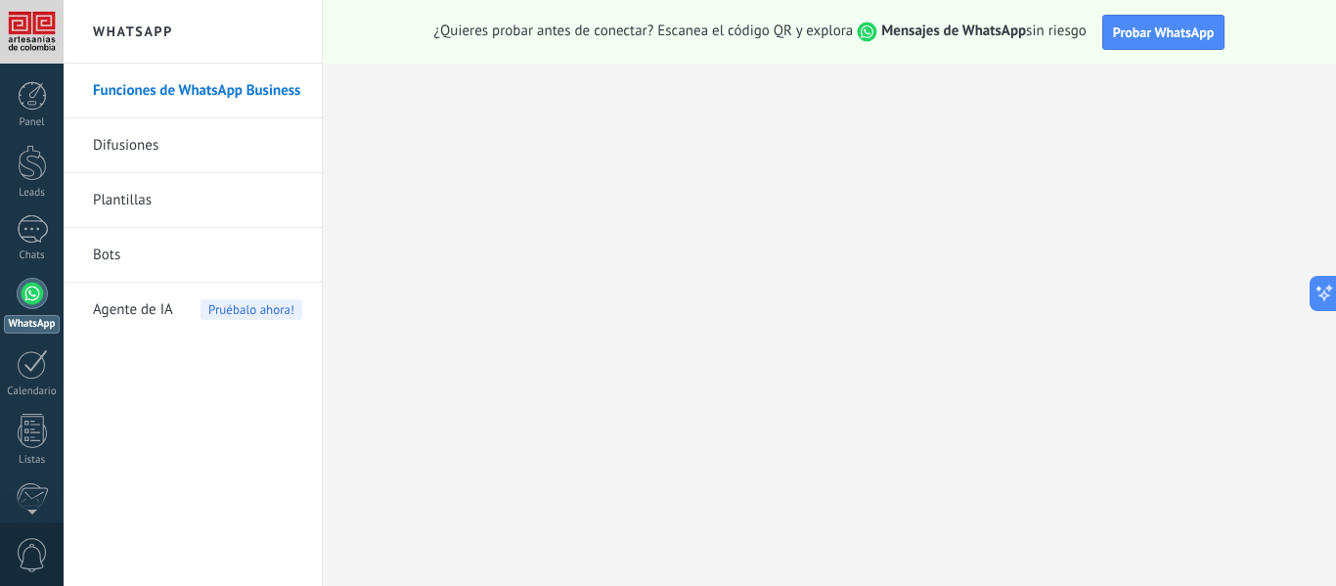
click at [148, 141] on link "Difusiones" at bounding box center [197, 145] width 209 height 55
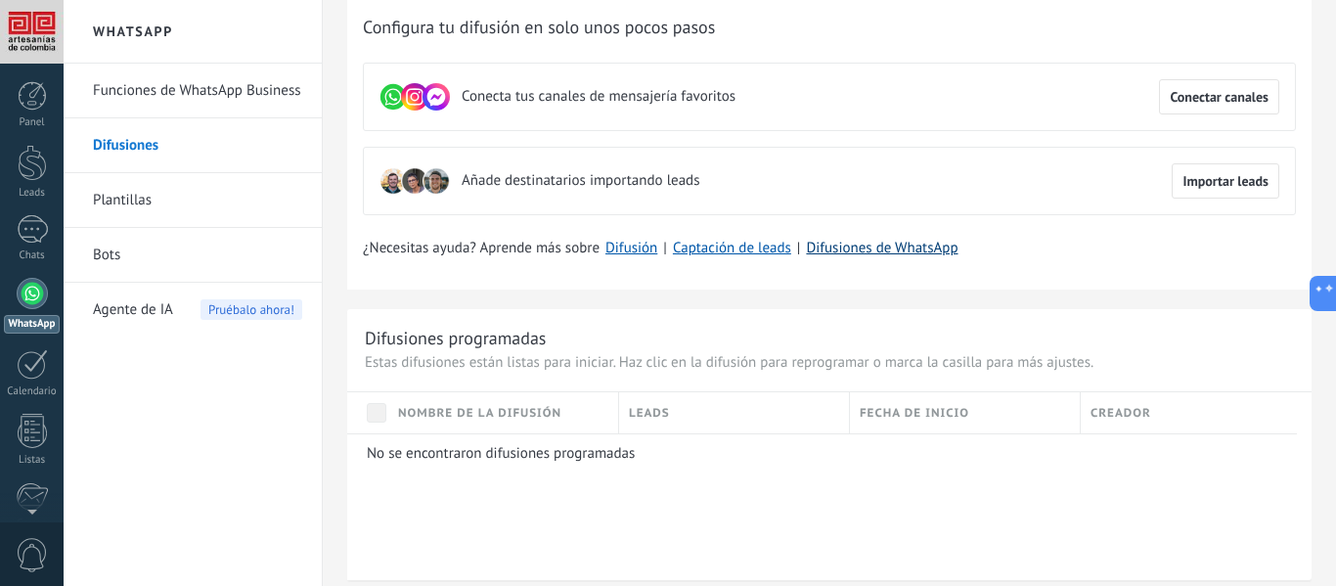
scroll to position [98, 0]
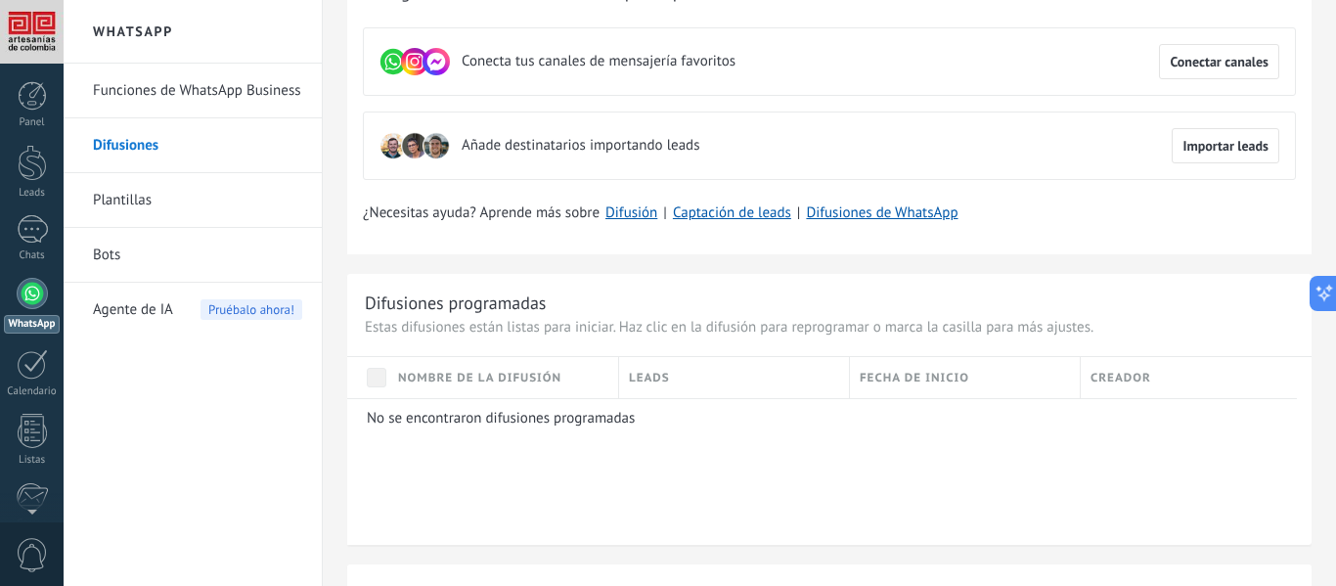
click at [134, 95] on link "Funciones de WhatsApp Business" at bounding box center [197, 91] width 209 height 55
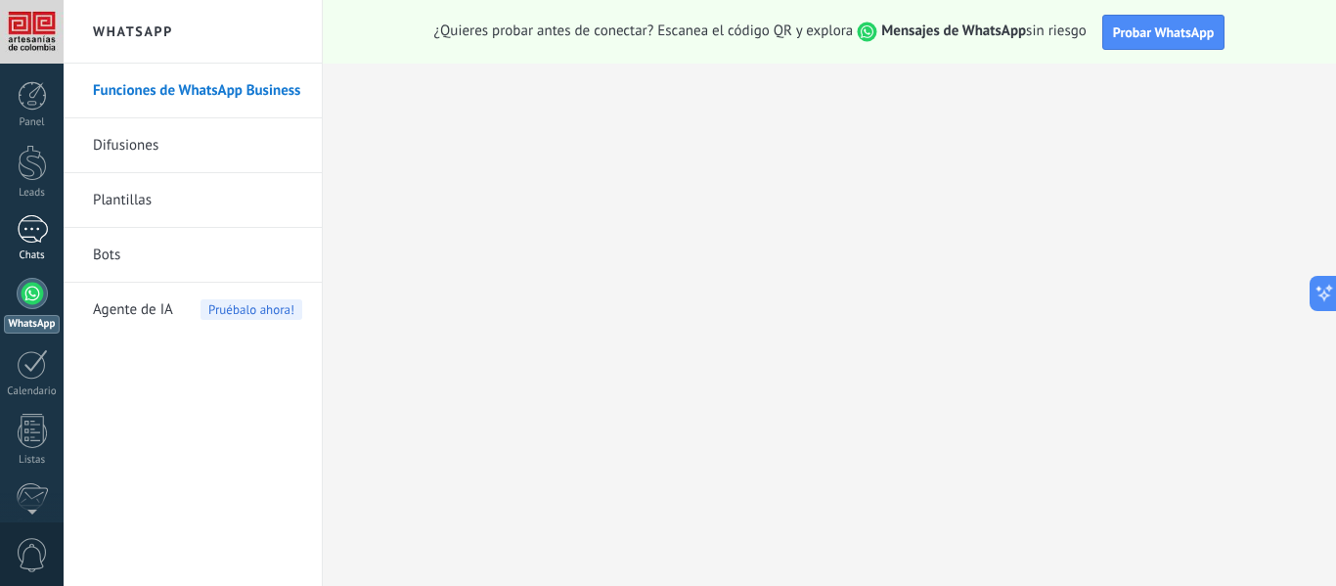
click at [21, 232] on div at bounding box center [32, 229] width 31 height 28
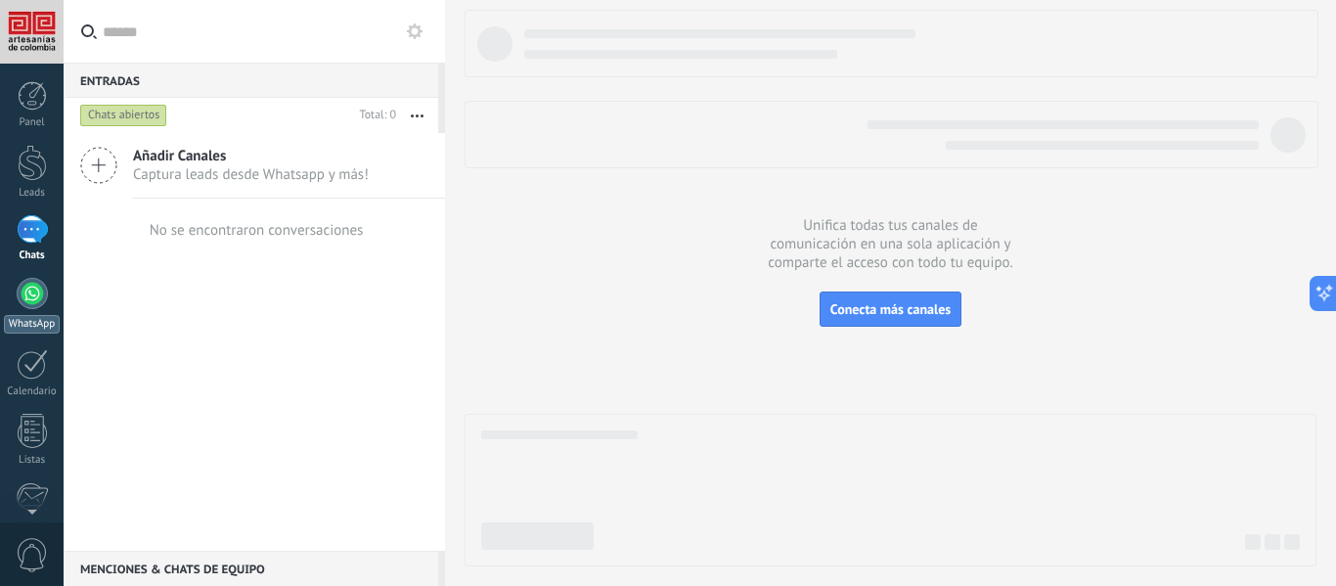
click at [20, 308] on link "WhatsApp" at bounding box center [32, 306] width 64 height 56
